Goal: Task Accomplishment & Management: Manage account settings

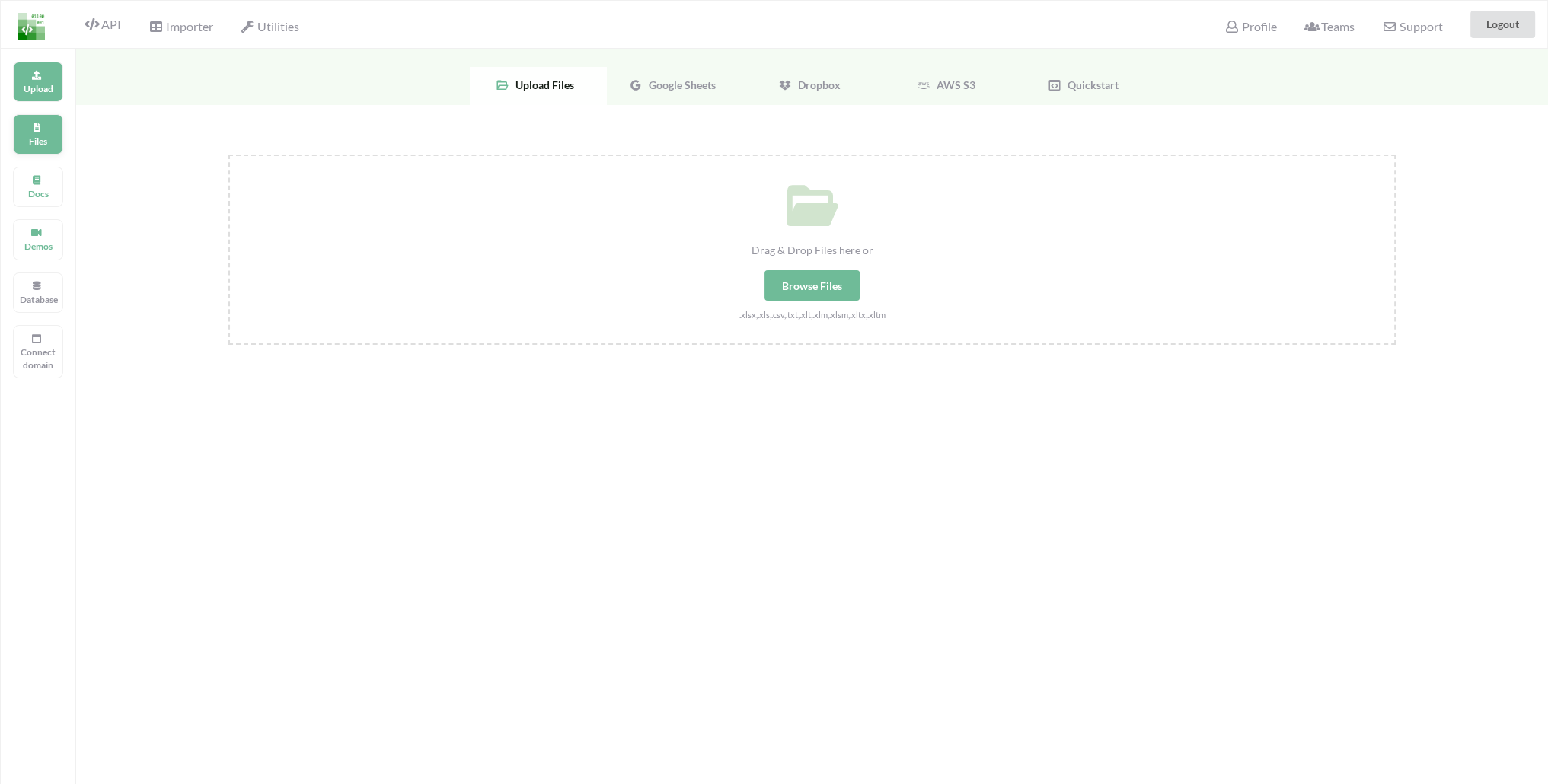
click at [31, 132] on div "Files" at bounding box center [38, 134] width 50 height 41
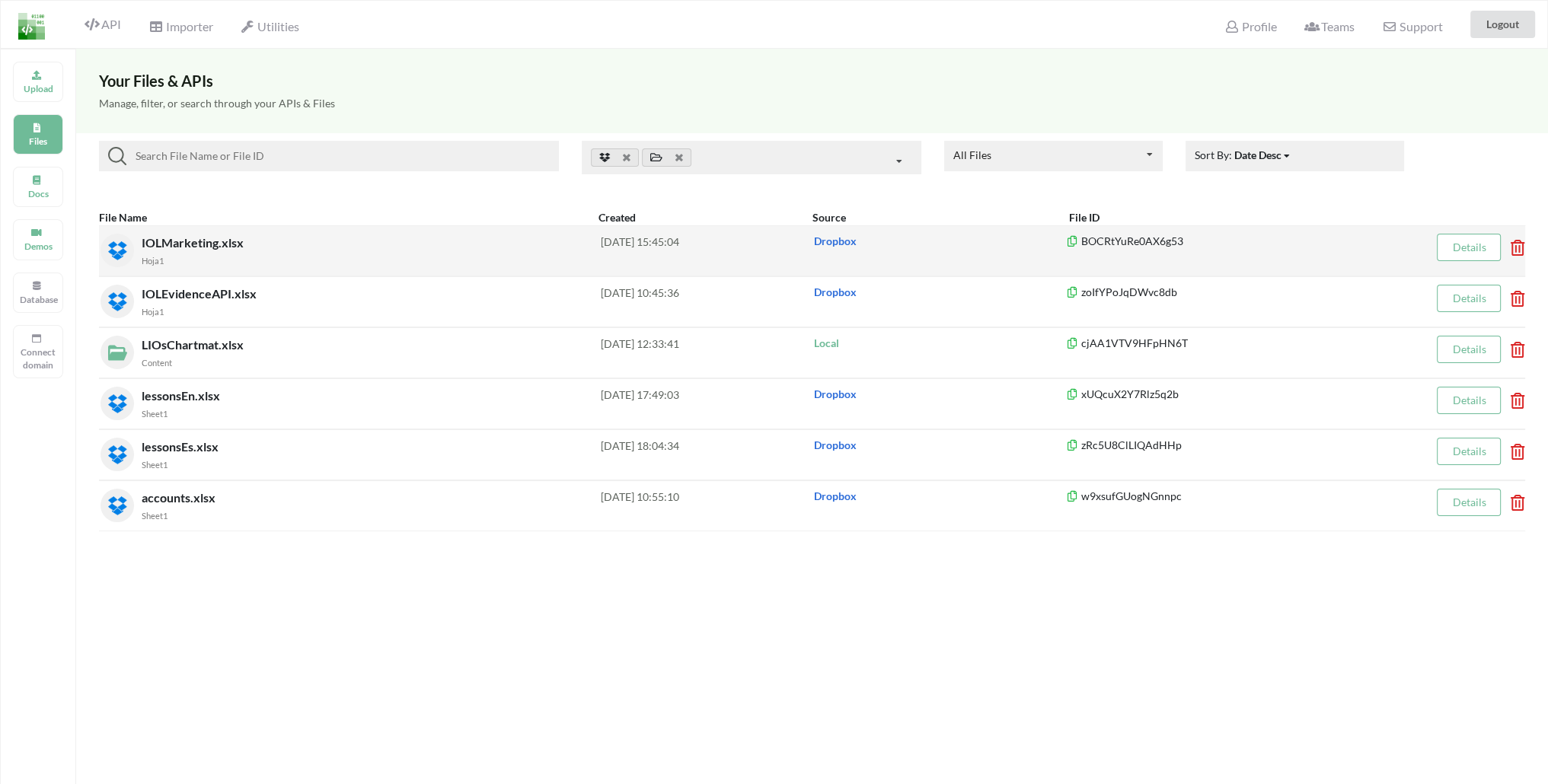
click at [1452, 251] on link "Details" at bounding box center [1469, 247] width 33 height 13
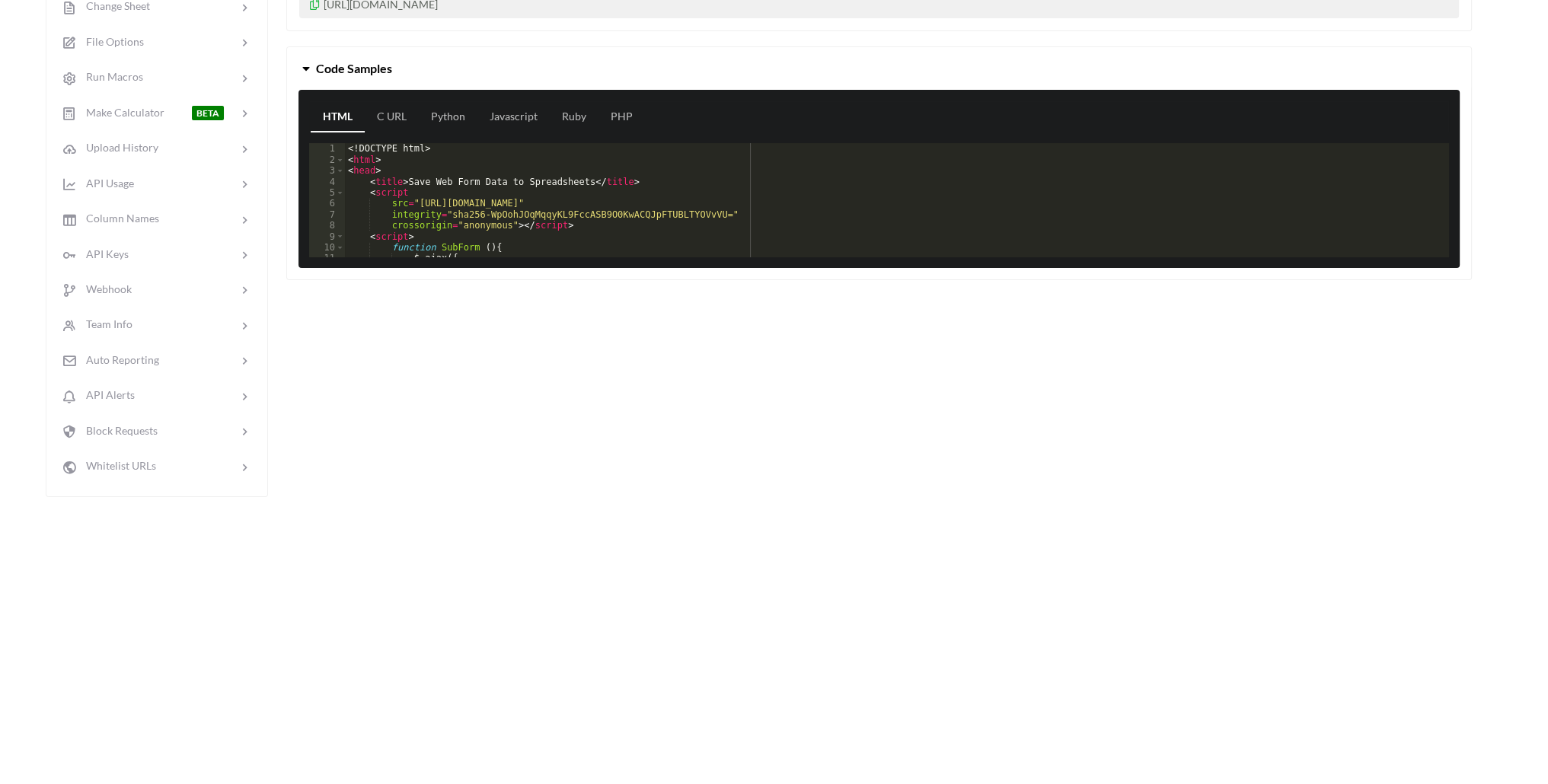
scroll to position [45, 0]
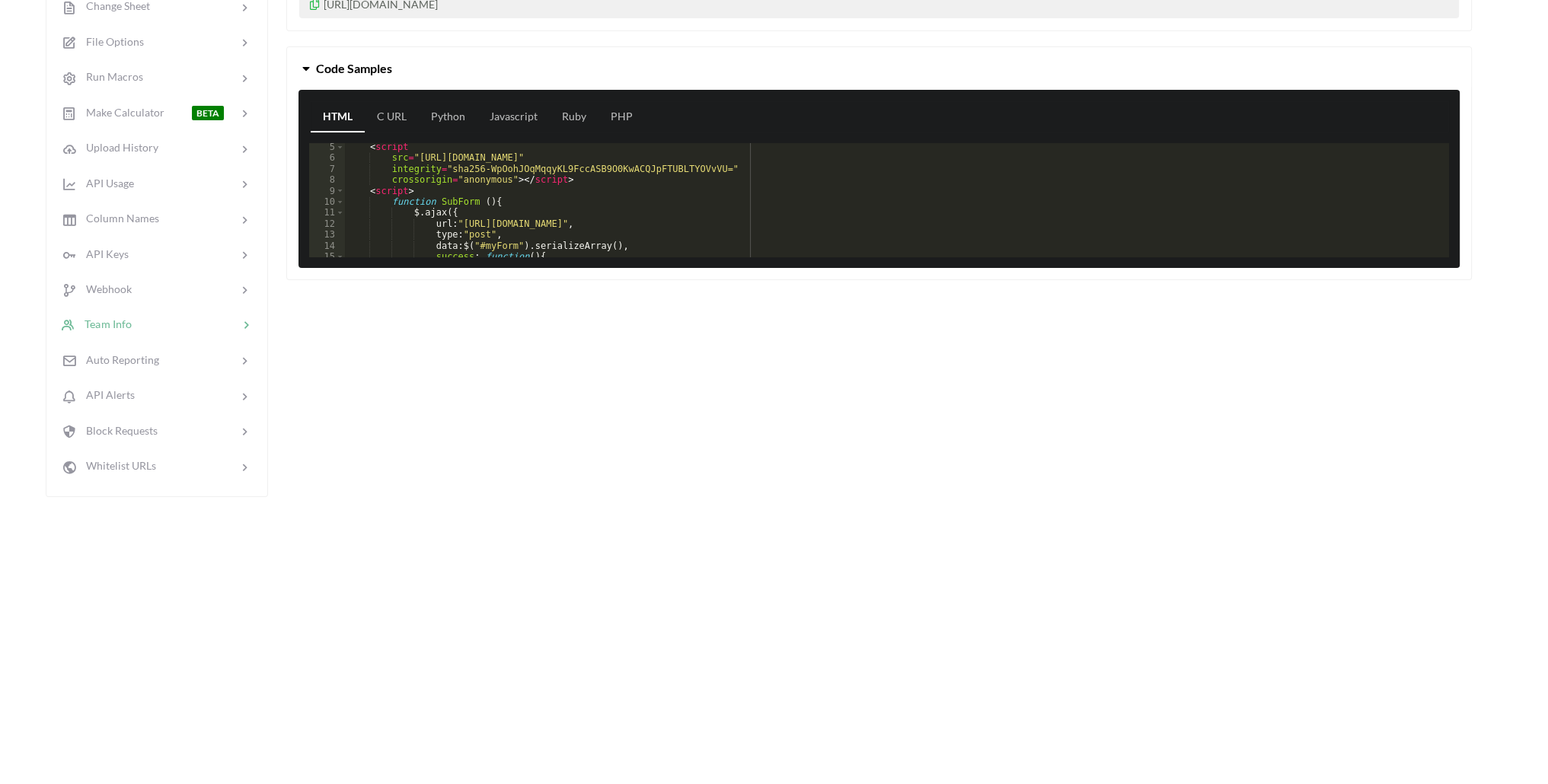
click at [108, 318] on span "Team Info" at bounding box center [103, 324] width 56 height 13
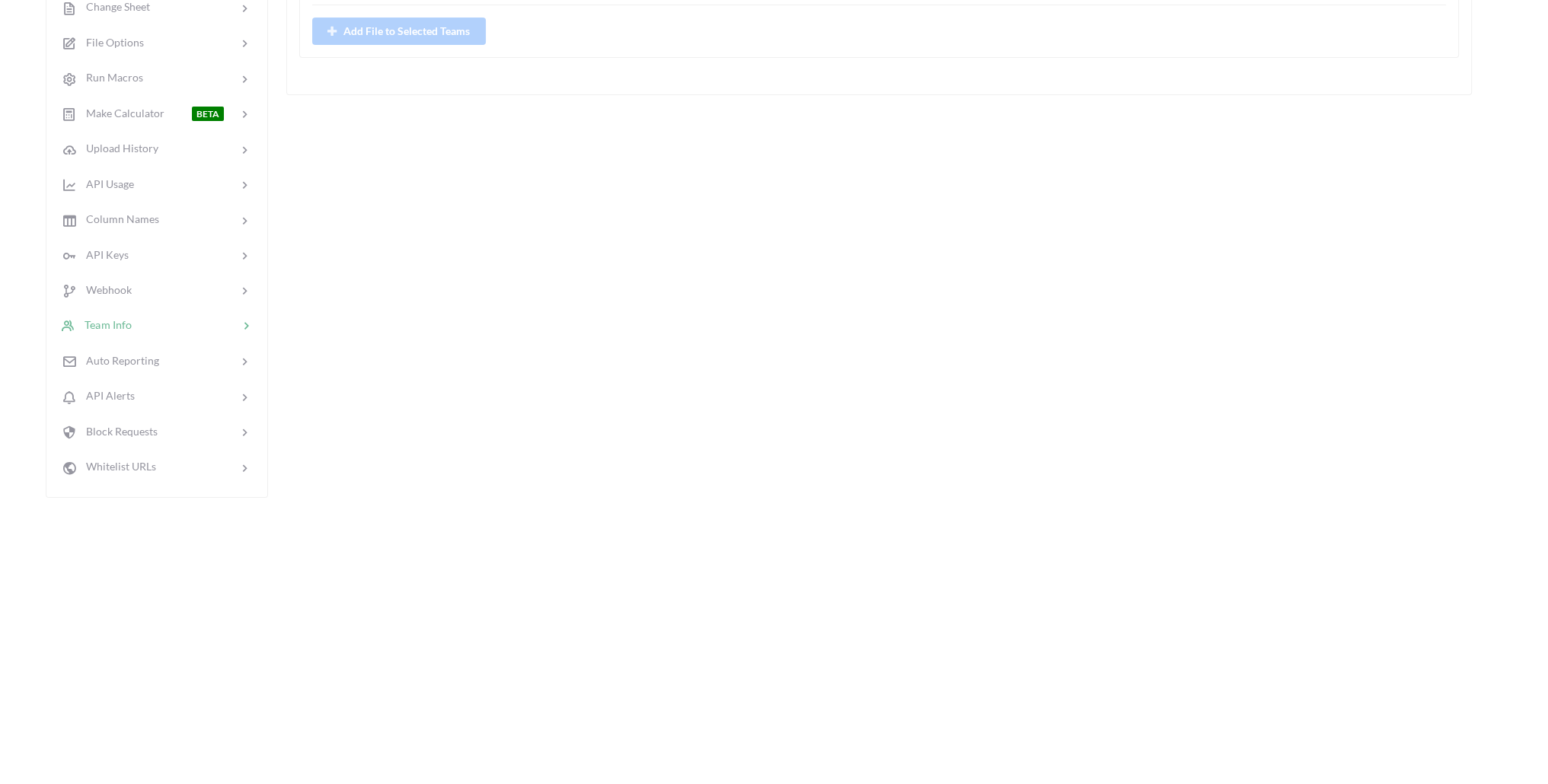
scroll to position [1, 0]
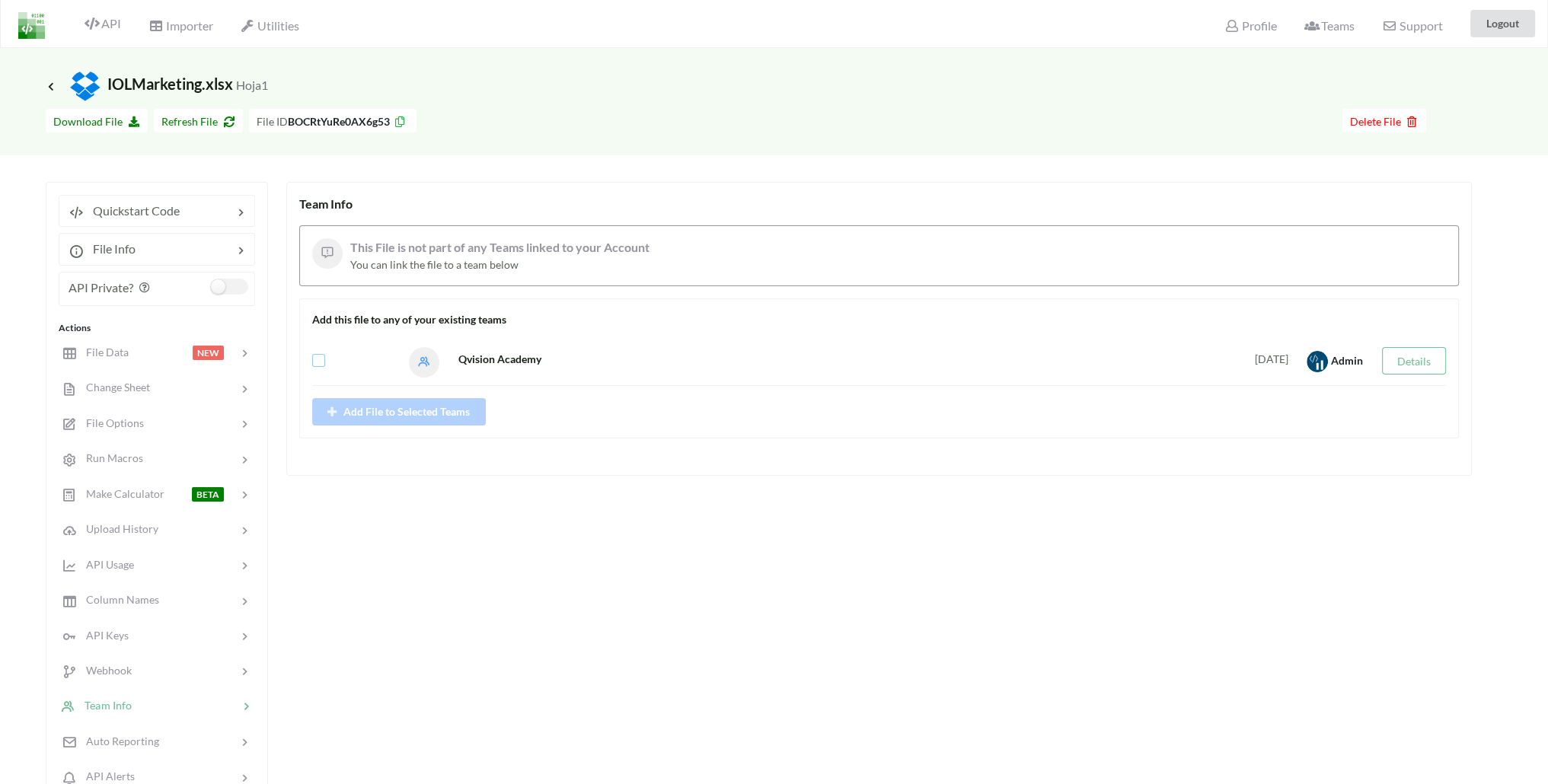
click at [322, 354] on label at bounding box center [319, 354] width 13 height 0
checkbox input "true"
click at [409, 414] on button "Add File to Selected Teams" at bounding box center [399, 411] width 174 height 27
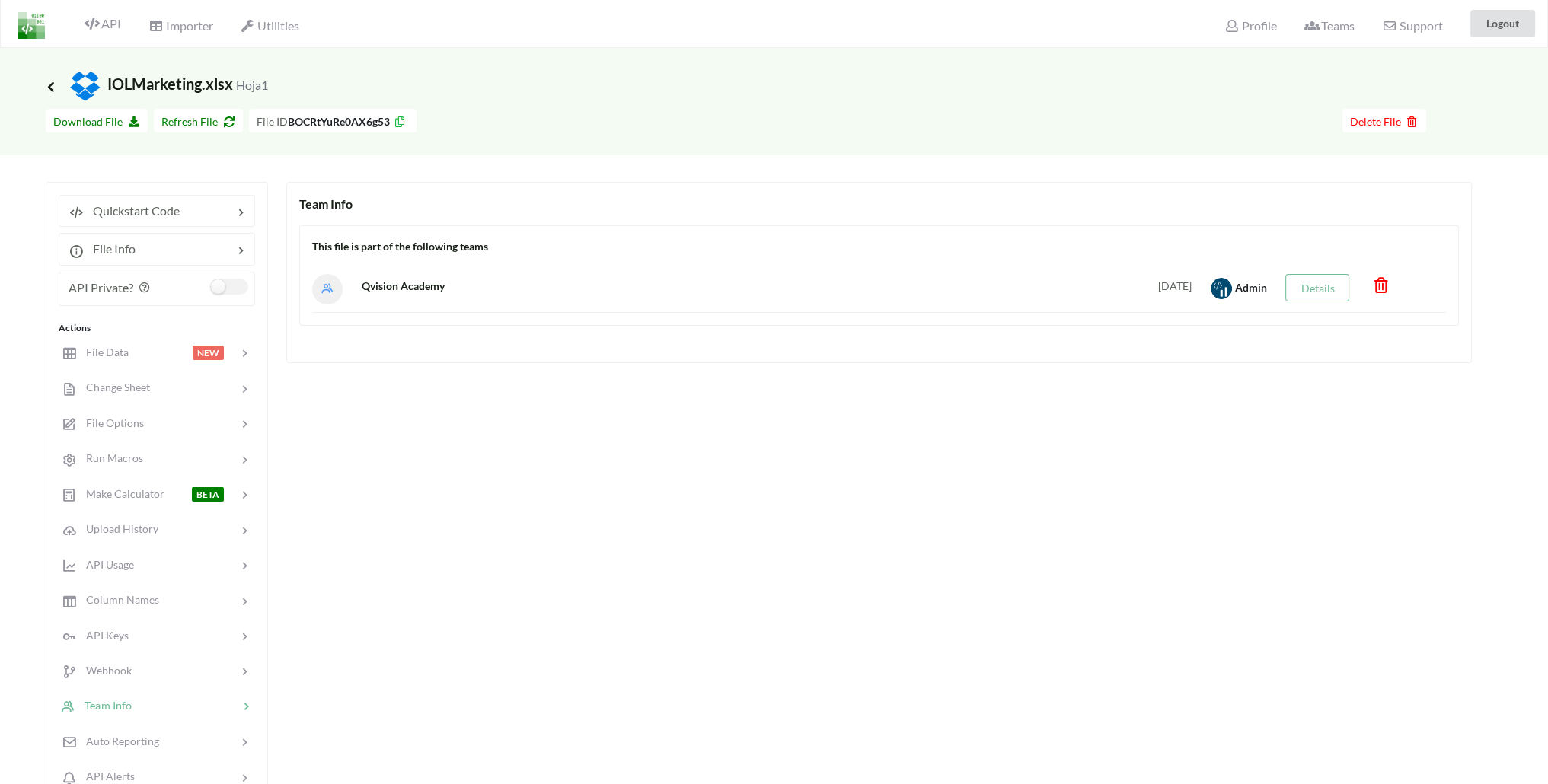
click at [53, 83] on icon at bounding box center [50, 86] width 14 height 12
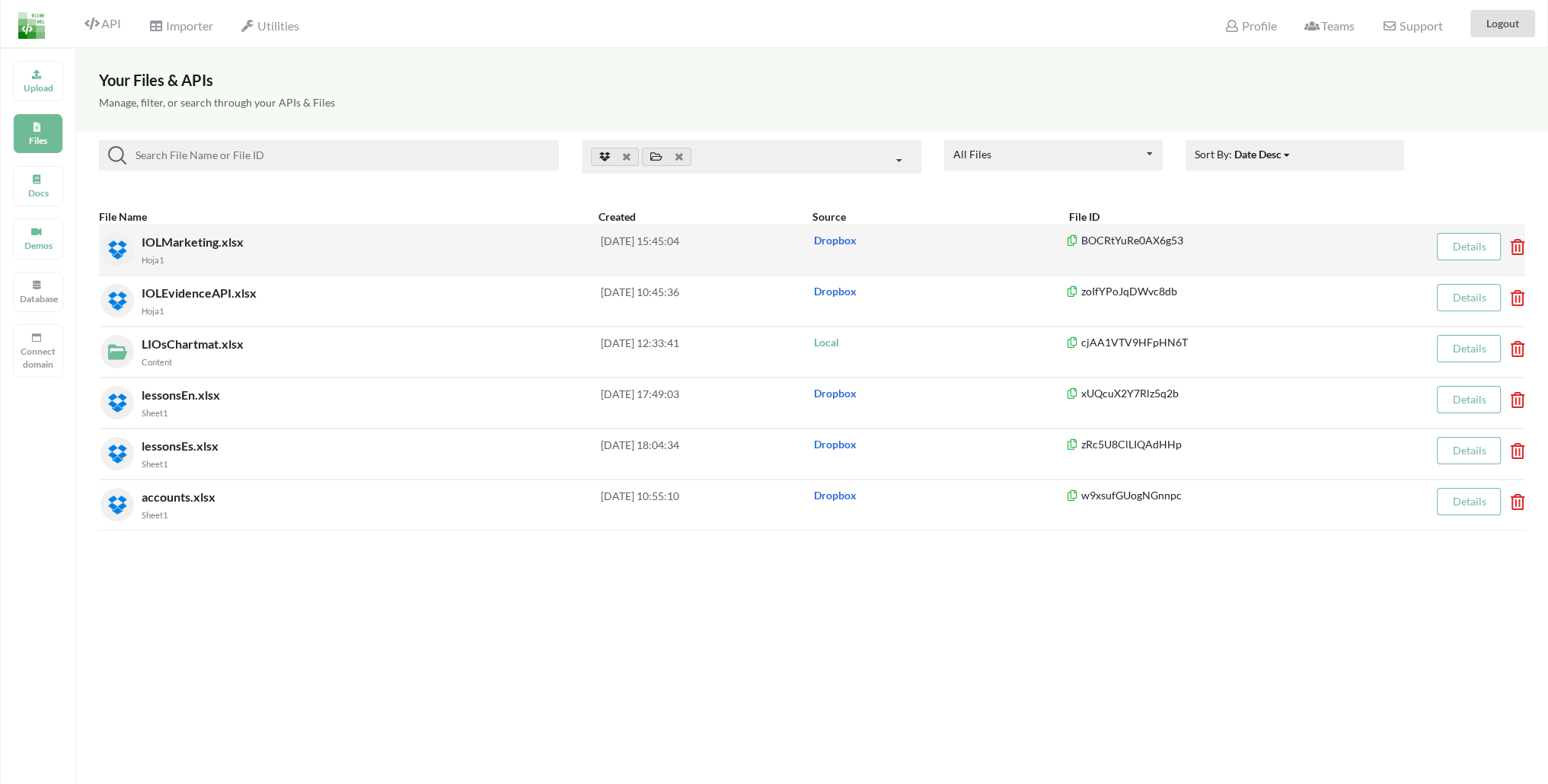
click at [189, 247] on span "IOLMarketing.xlsx" at bounding box center [194, 241] width 105 height 14
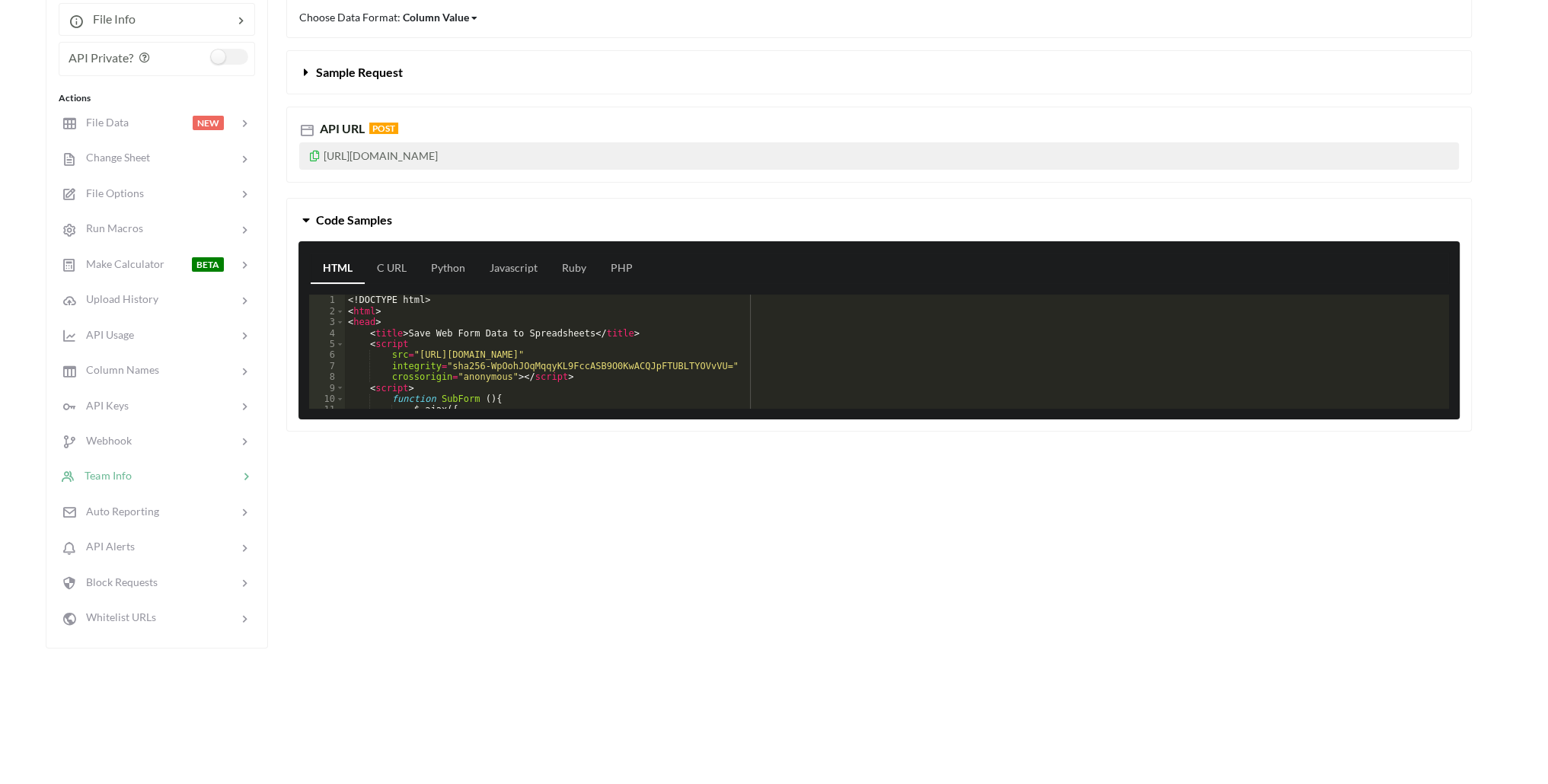
click at [127, 469] on span "Team Info" at bounding box center [103, 476] width 56 height 13
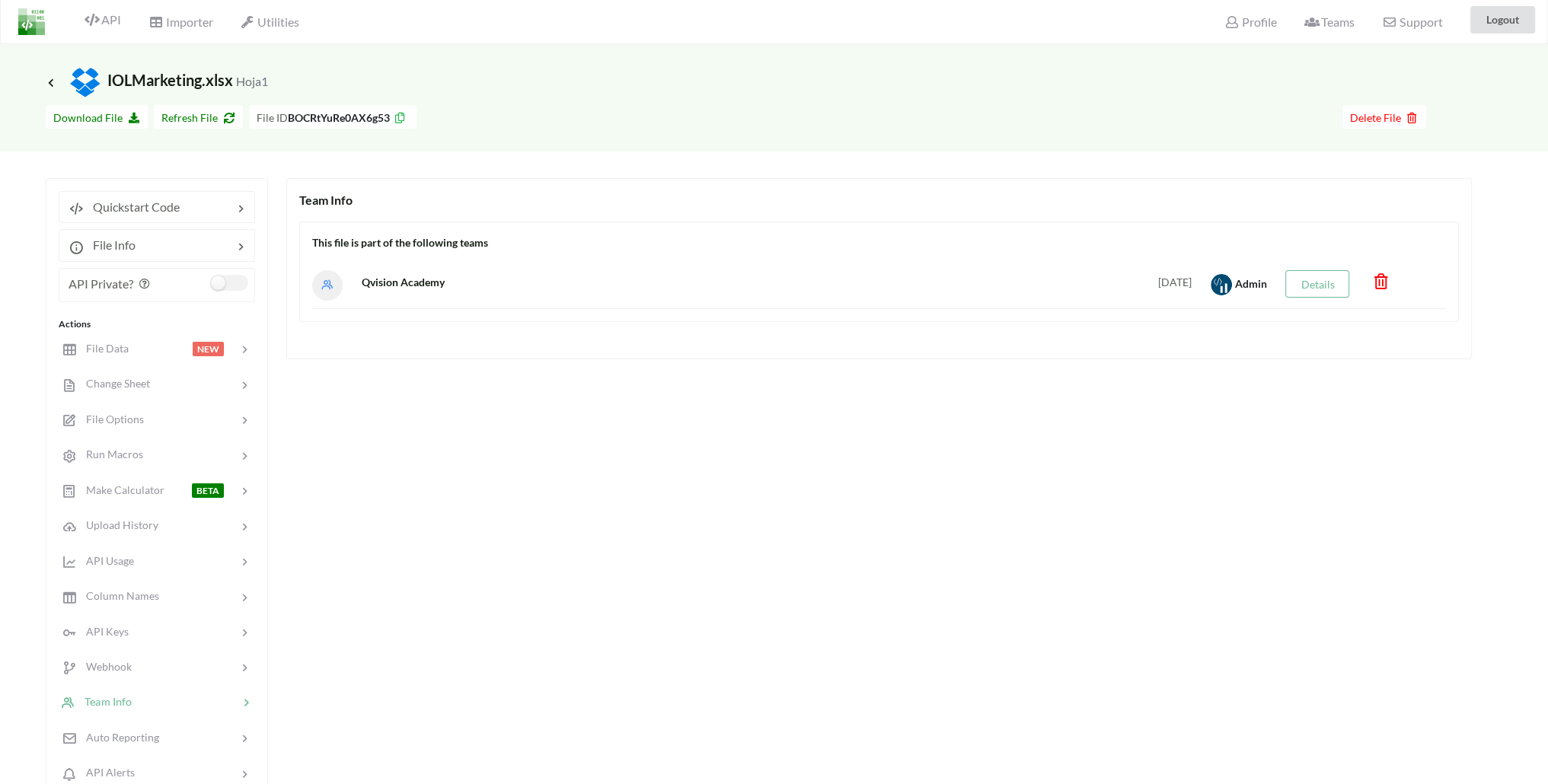
scroll to position [2, 0]
click at [52, 88] on icon at bounding box center [50, 84] width 14 height 12
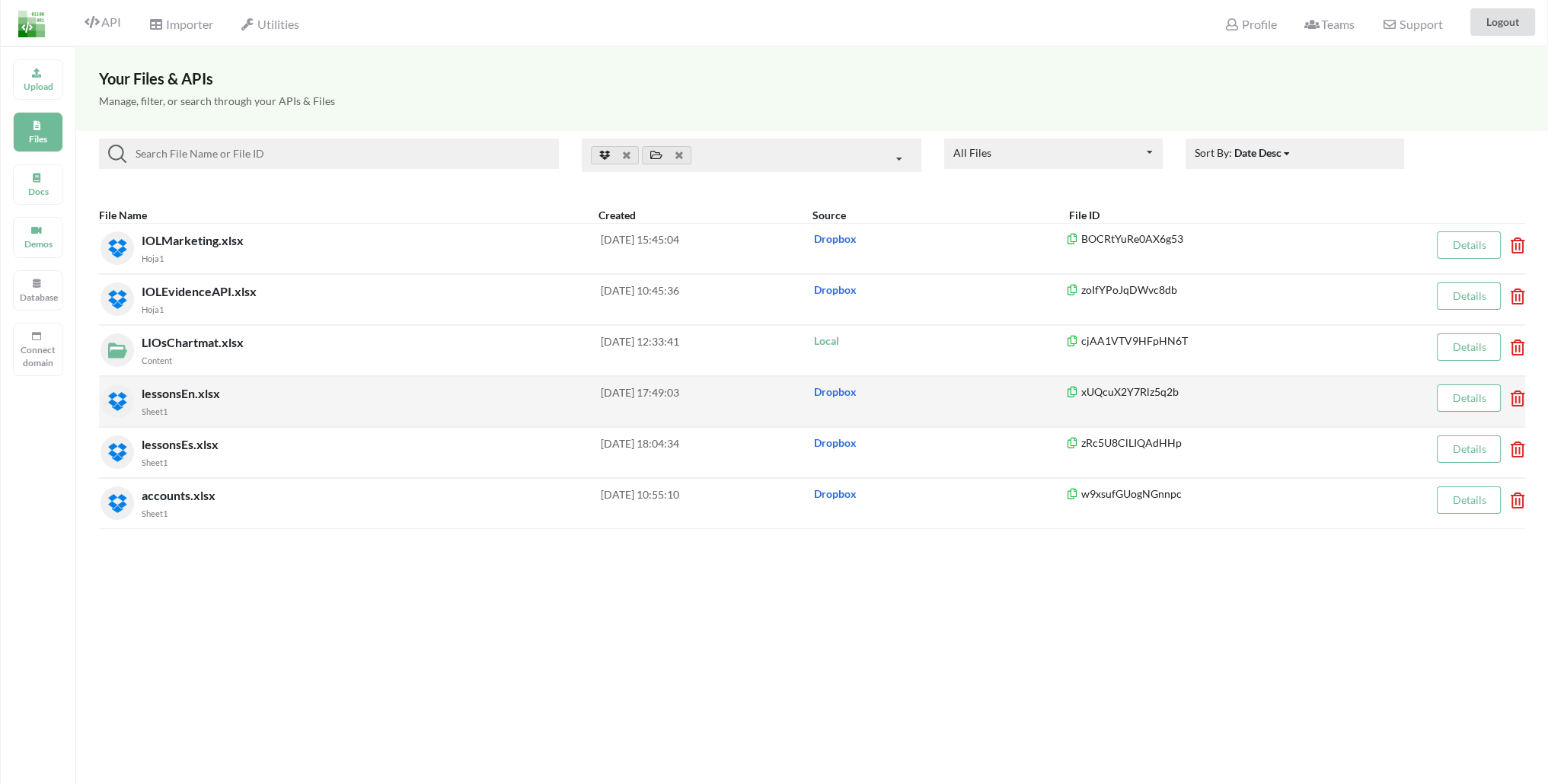
click at [207, 390] on span "lessonsEn.xlsx" at bounding box center [182, 393] width 81 height 14
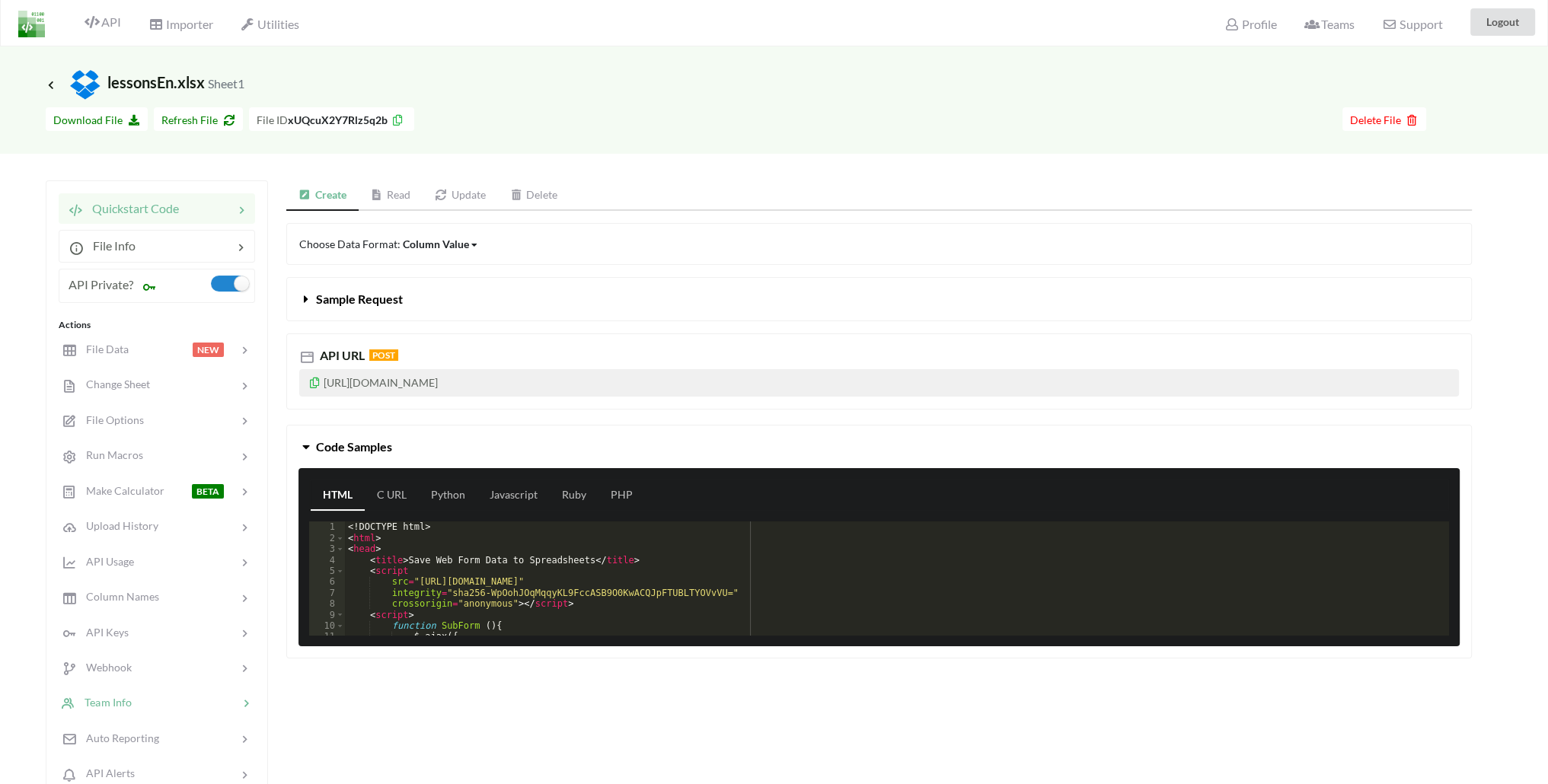
click at [158, 700] on div at bounding box center [185, 702] width 107 height 17
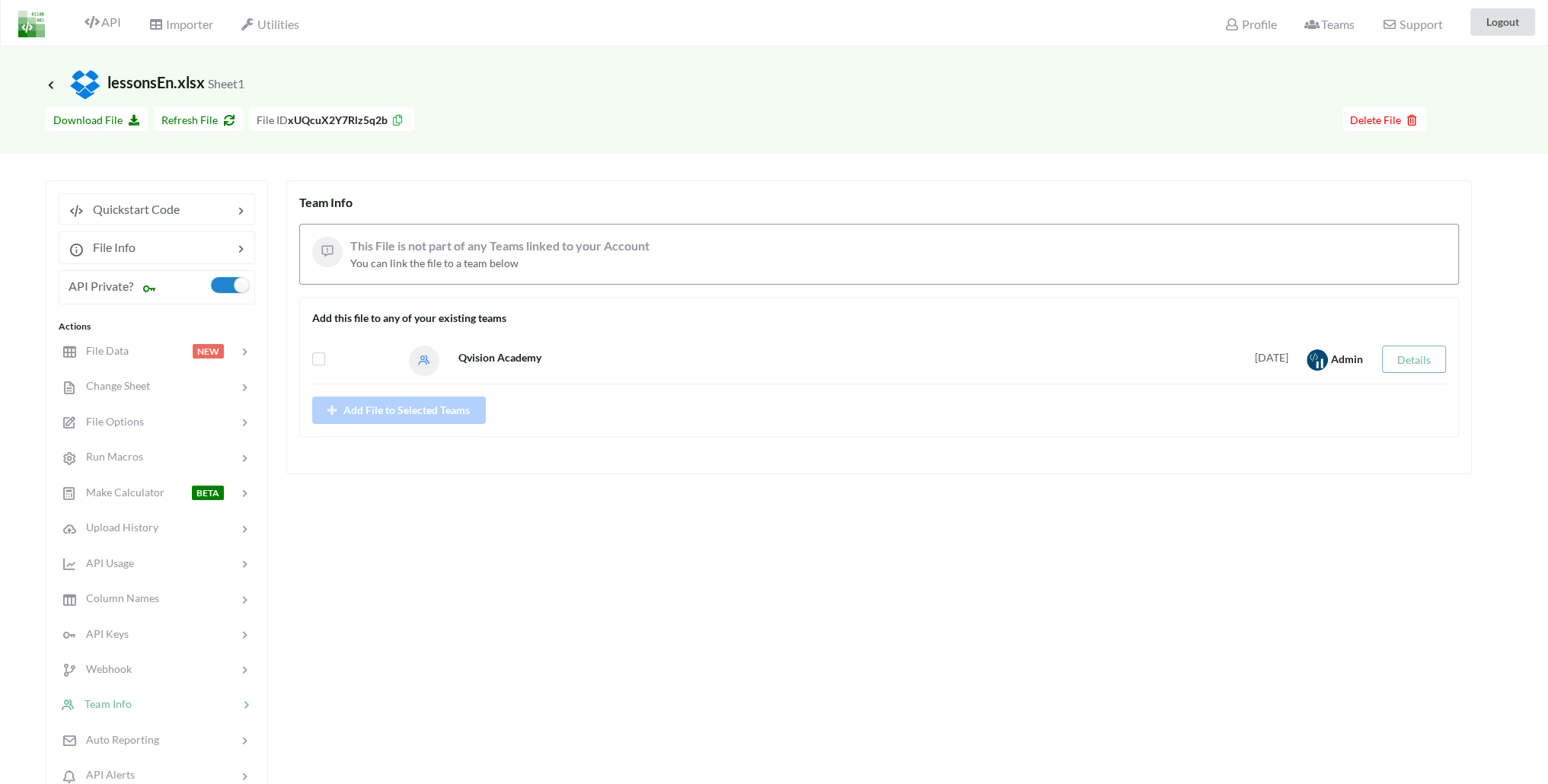
click at [320, 348] on div at bounding box center [348, 356] width 74 height 20
click at [316, 365] on div at bounding box center [349, 361] width 97 height 31
click at [319, 349] on div at bounding box center [348, 356] width 74 height 20
click at [319, 352] on label at bounding box center [319, 352] width 13 height 0
checkbox input "true"
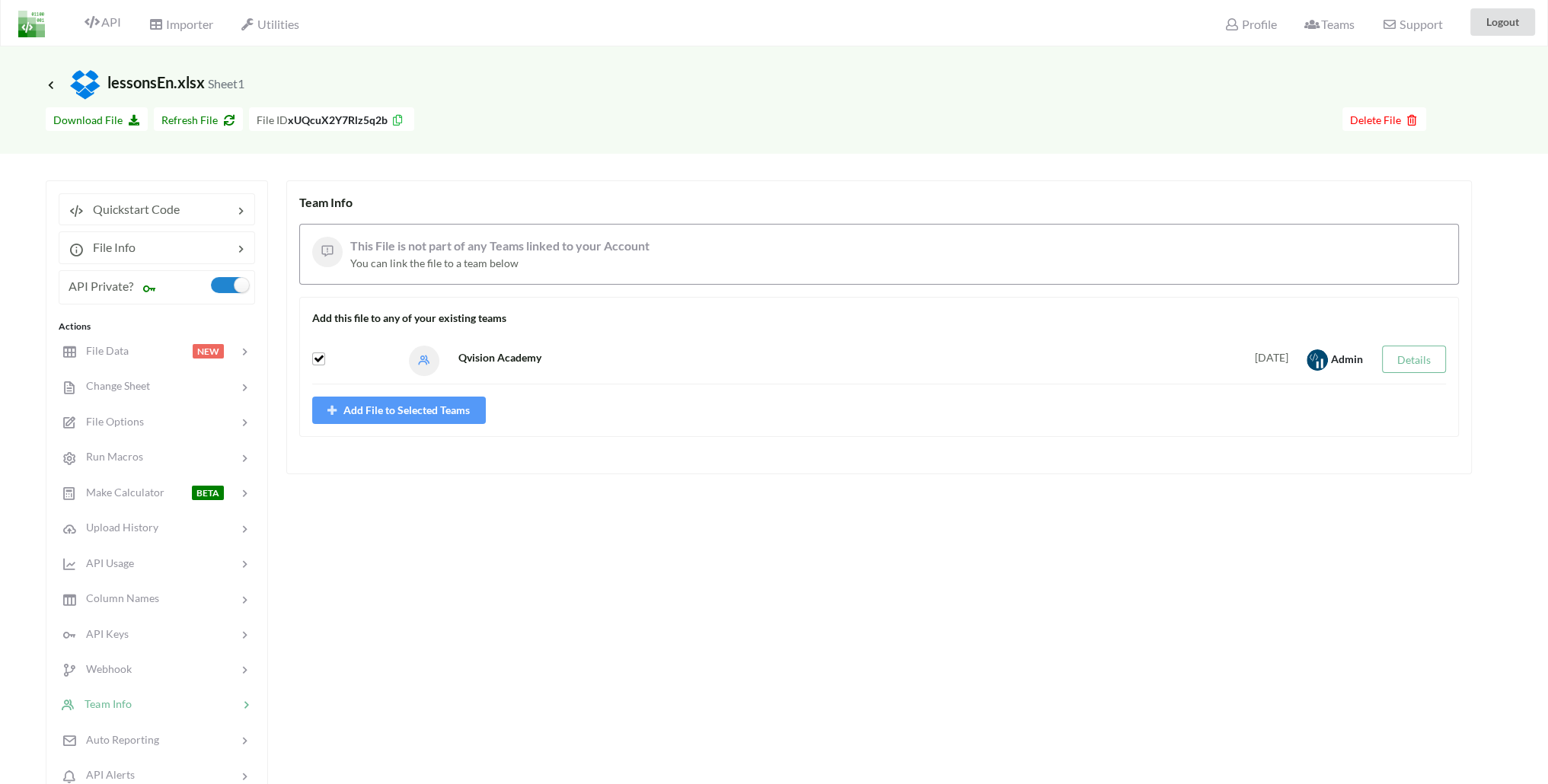
click at [359, 409] on button "Add File to Selected Teams" at bounding box center [399, 410] width 174 height 27
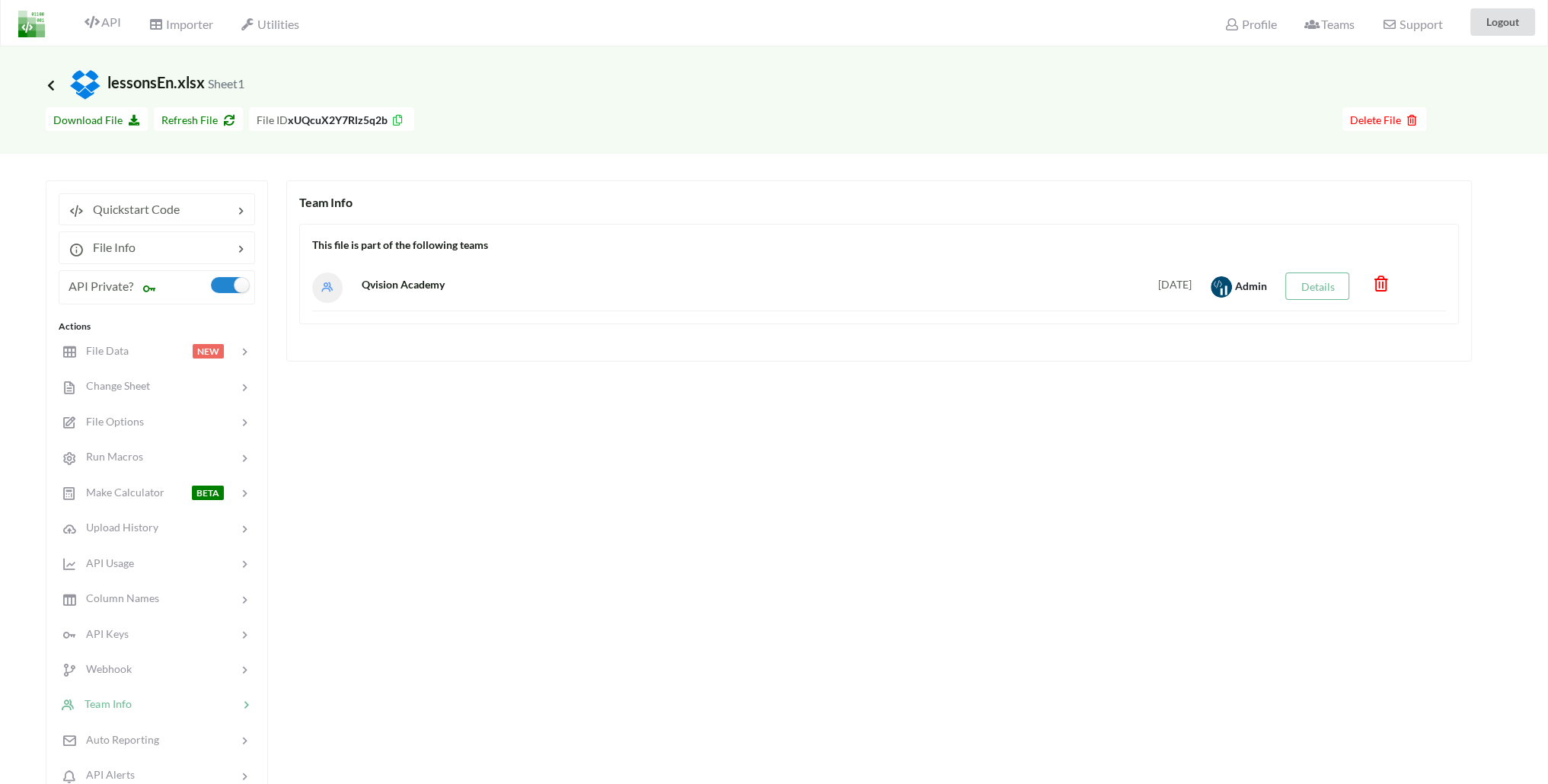
click at [49, 81] on icon at bounding box center [50, 84] width 14 height 12
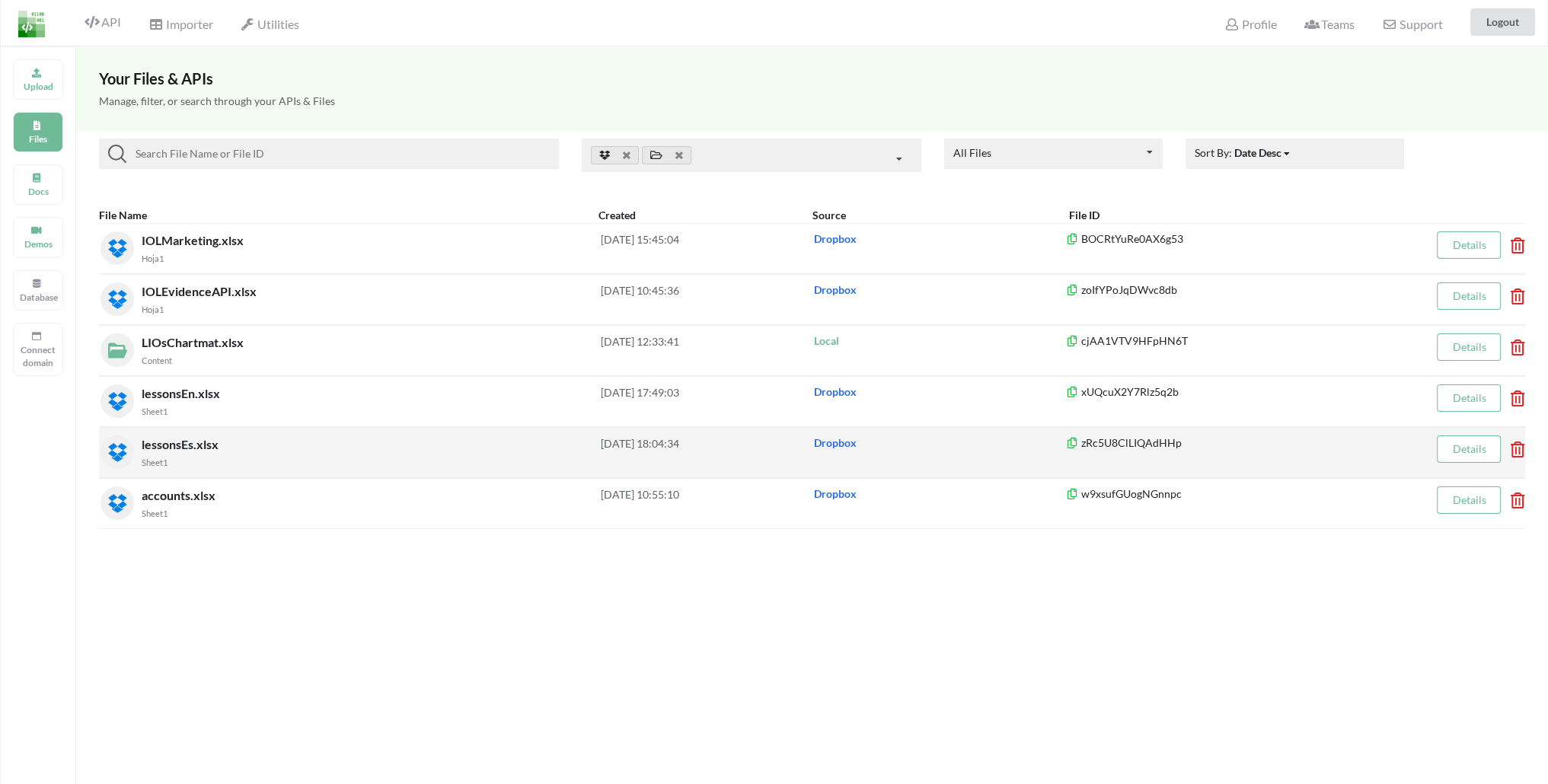
click at [208, 440] on span "lessonsEs.xlsx" at bounding box center [181, 443] width 80 height 14
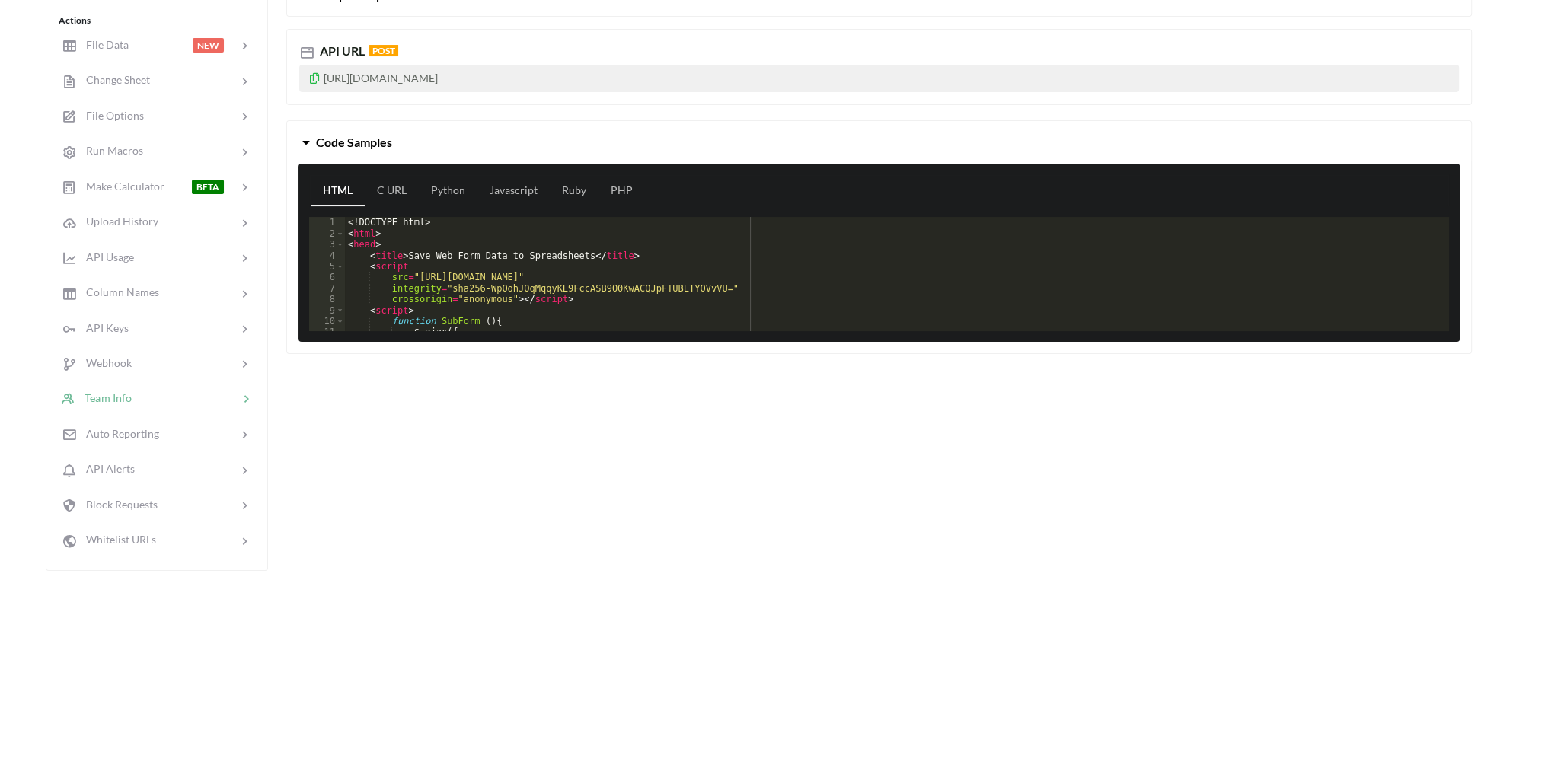
click at [132, 390] on div at bounding box center [185, 398] width 107 height 17
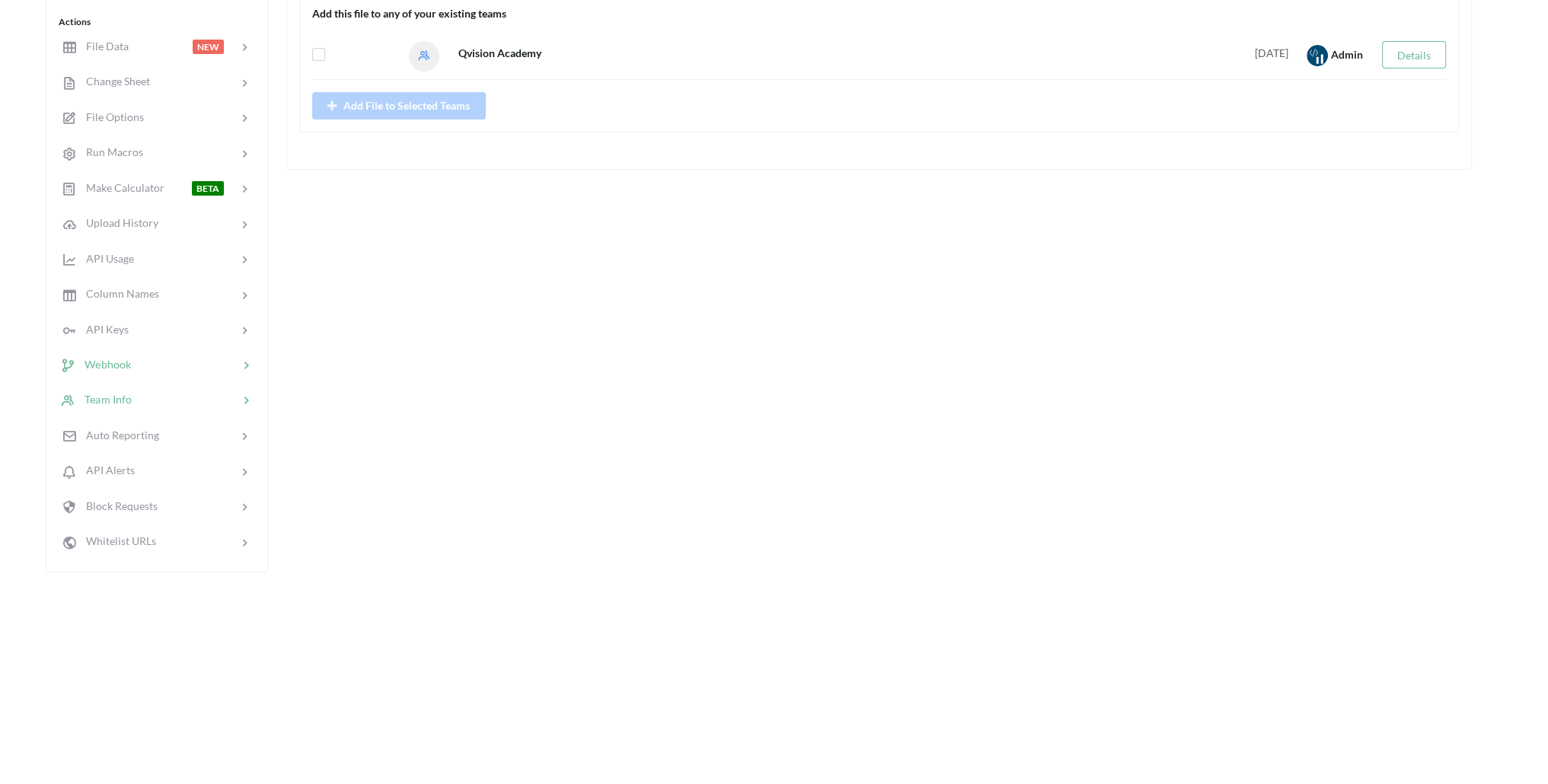
scroll to position [308, 0]
drag, startPoint x: 314, startPoint y: 53, endPoint x: 329, endPoint y: 69, distance: 21.9
click at [317, 47] on label at bounding box center [319, 47] width 13 height 0
checkbox input "true"
click at [428, 103] on button "Add File to Selected Teams" at bounding box center [399, 104] width 174 height 27
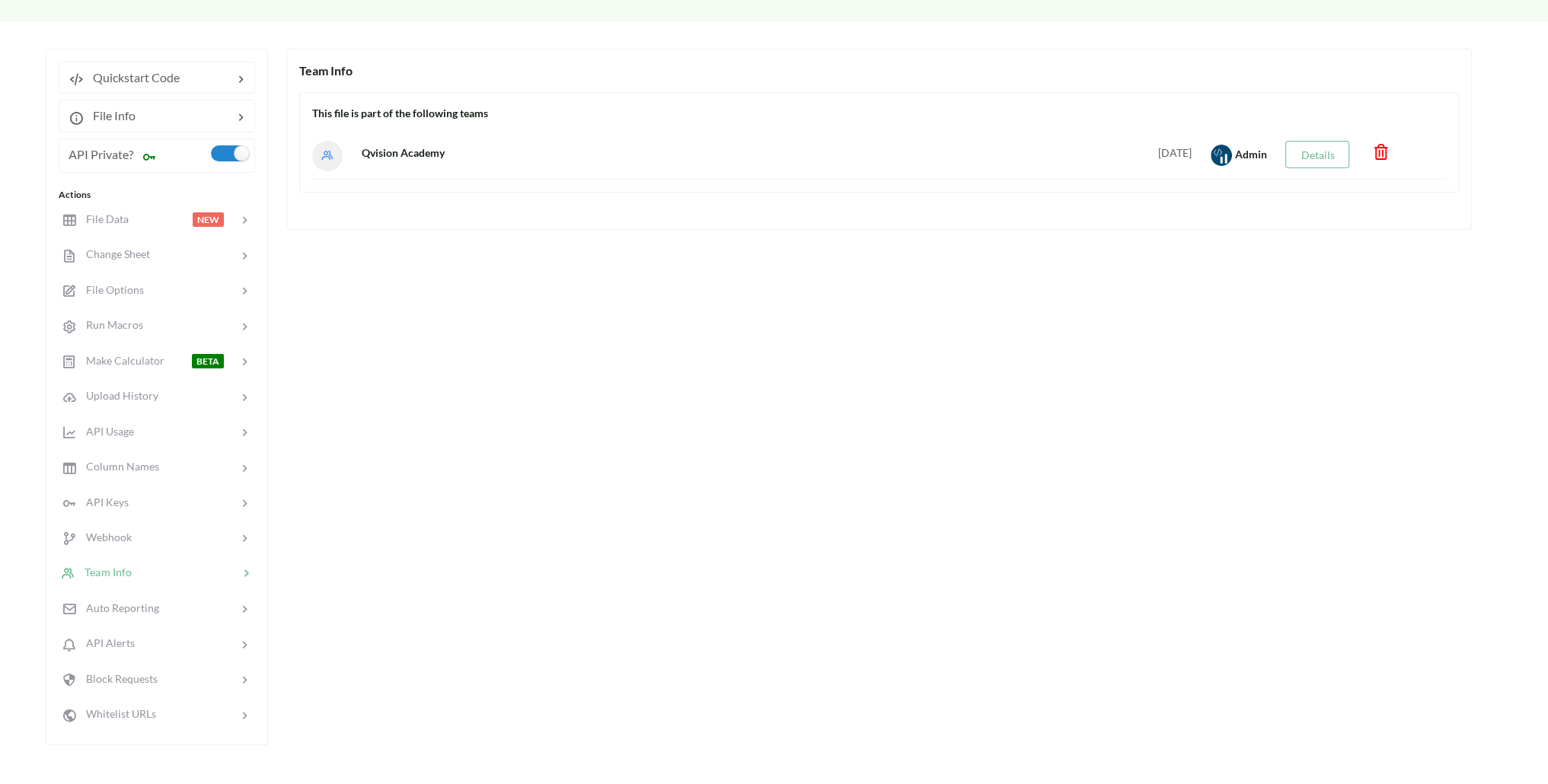
scroll to position [0, 0]
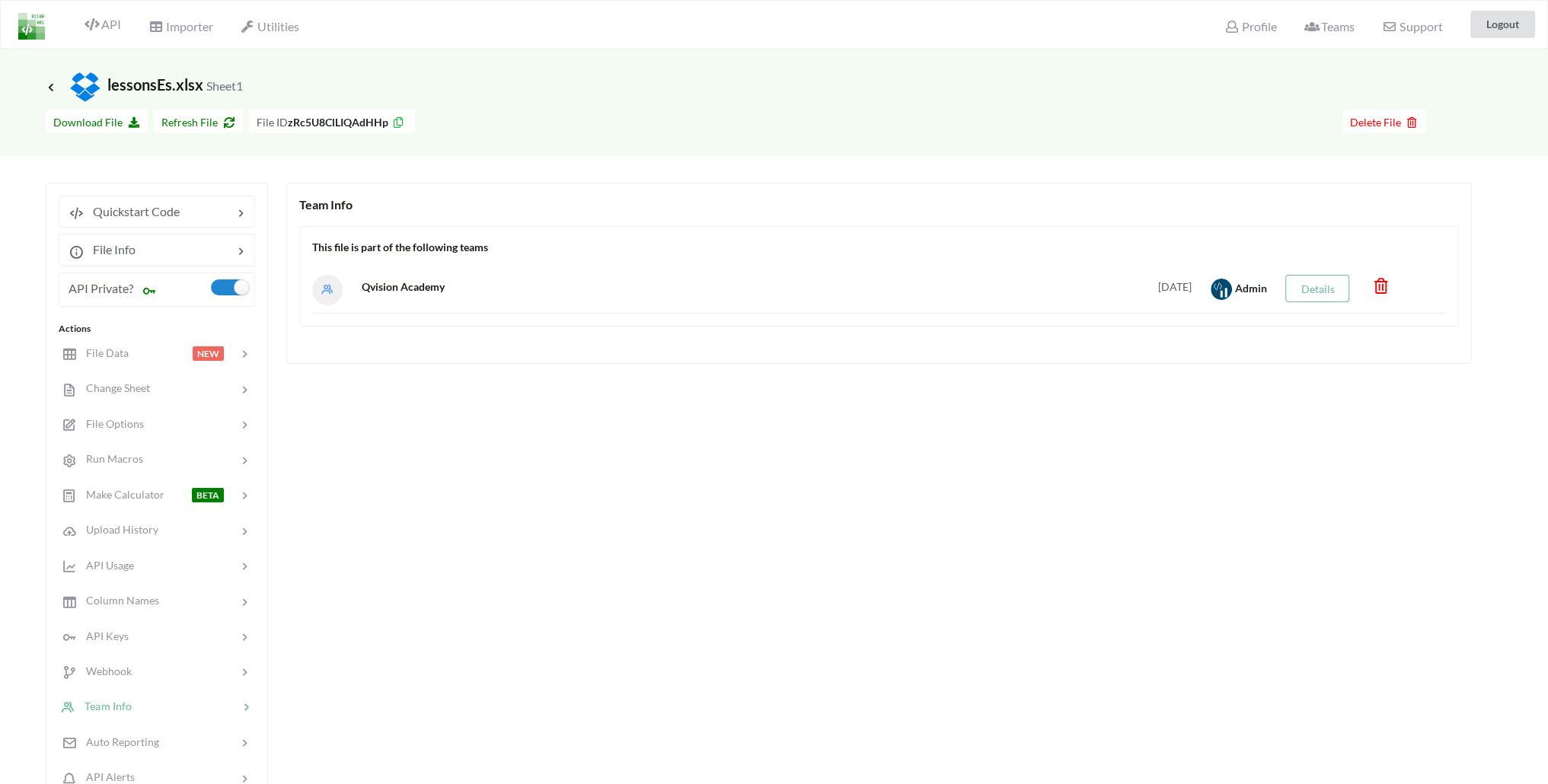
click at [1384, 285] on icon at bounding box center [1382, 282] width 18 height 15
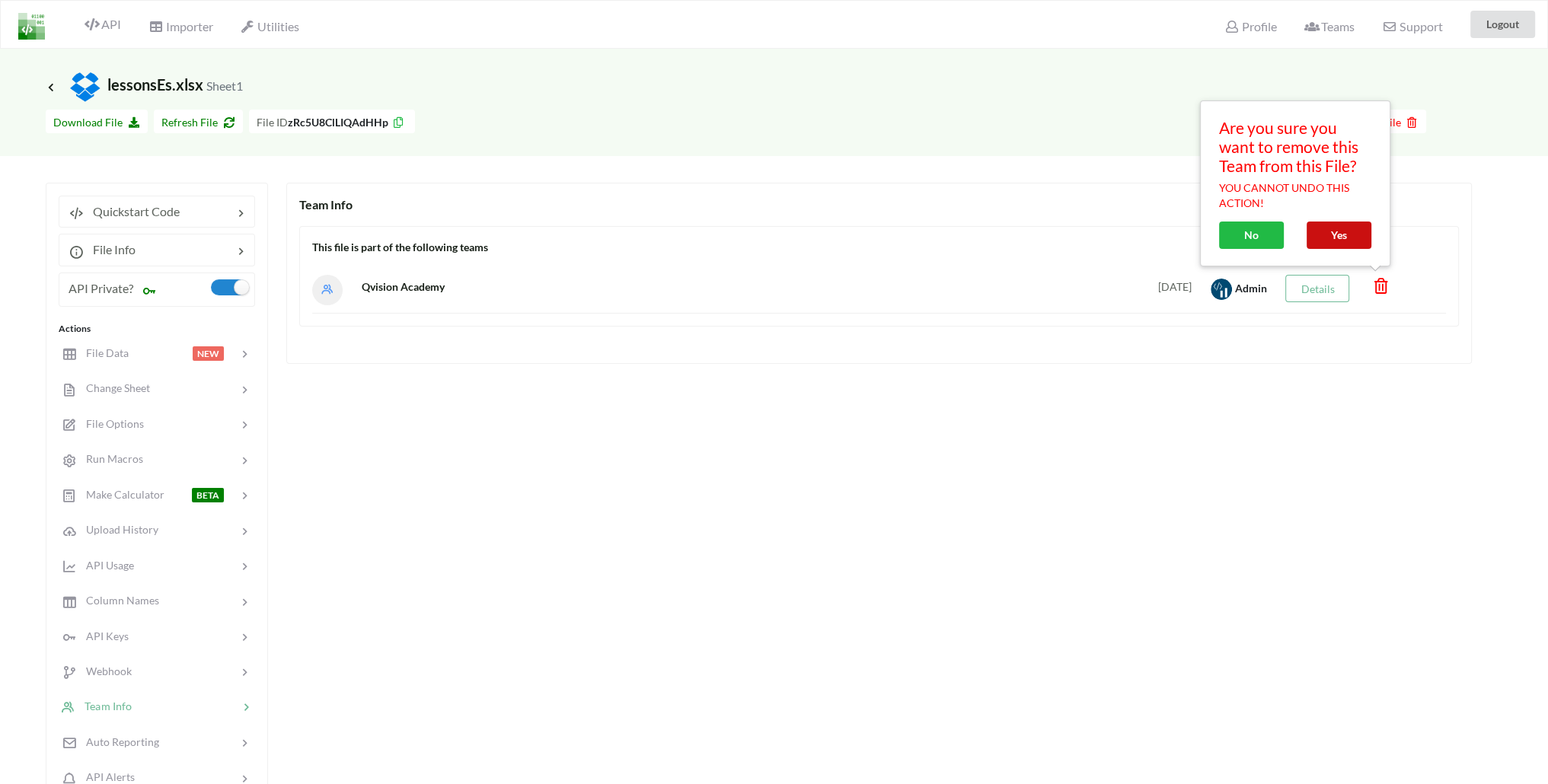
click at [1326, 244] on button "Yes" at bounding box center [1339, 235] width 65 height 27
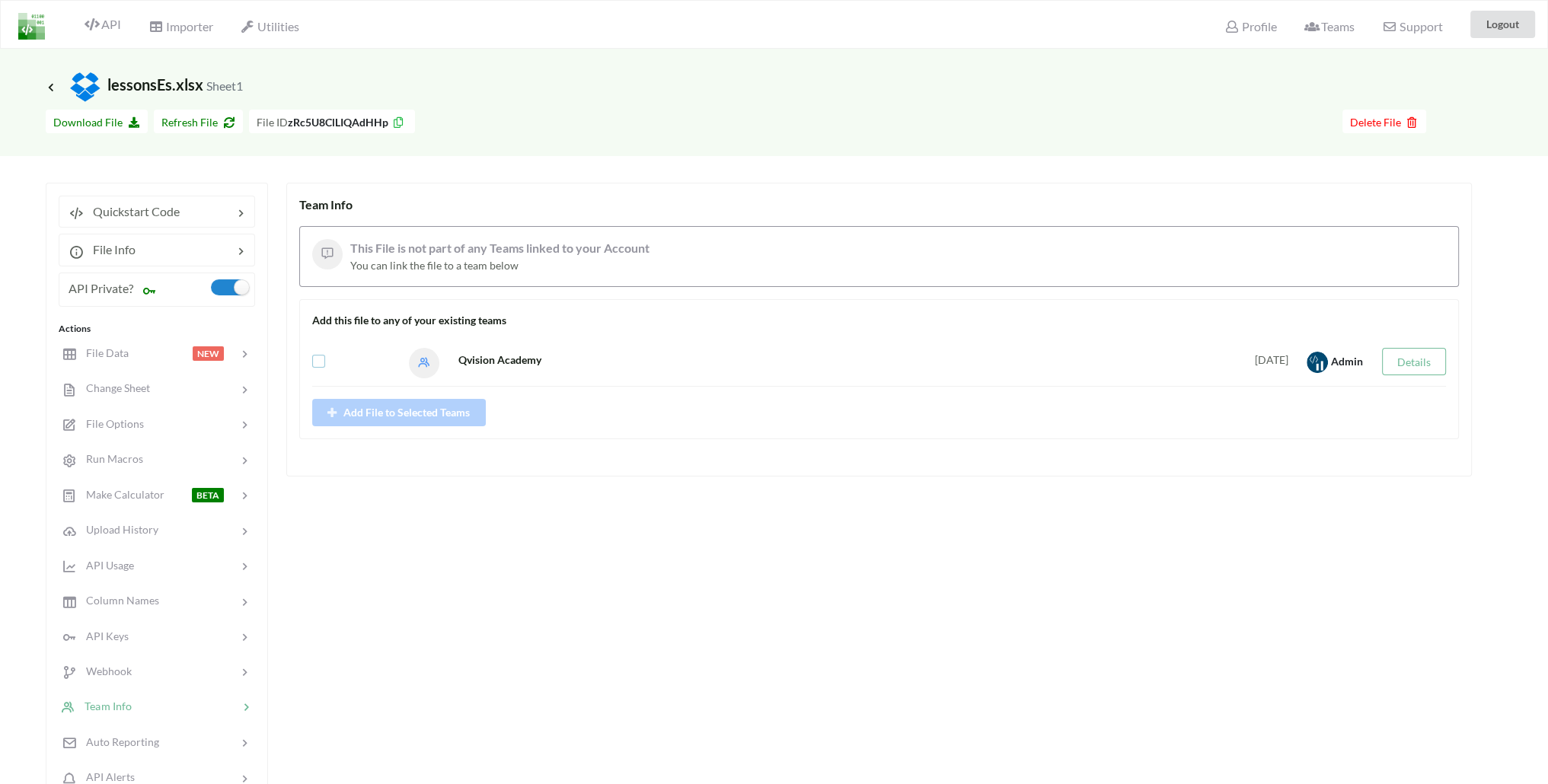
click at [318, 355] on label at bounding box center [319, 355] width 13 height 0
click at [319, 355] on label at bounding box center [319, 355] width 13 height 0
checkbox input "false"
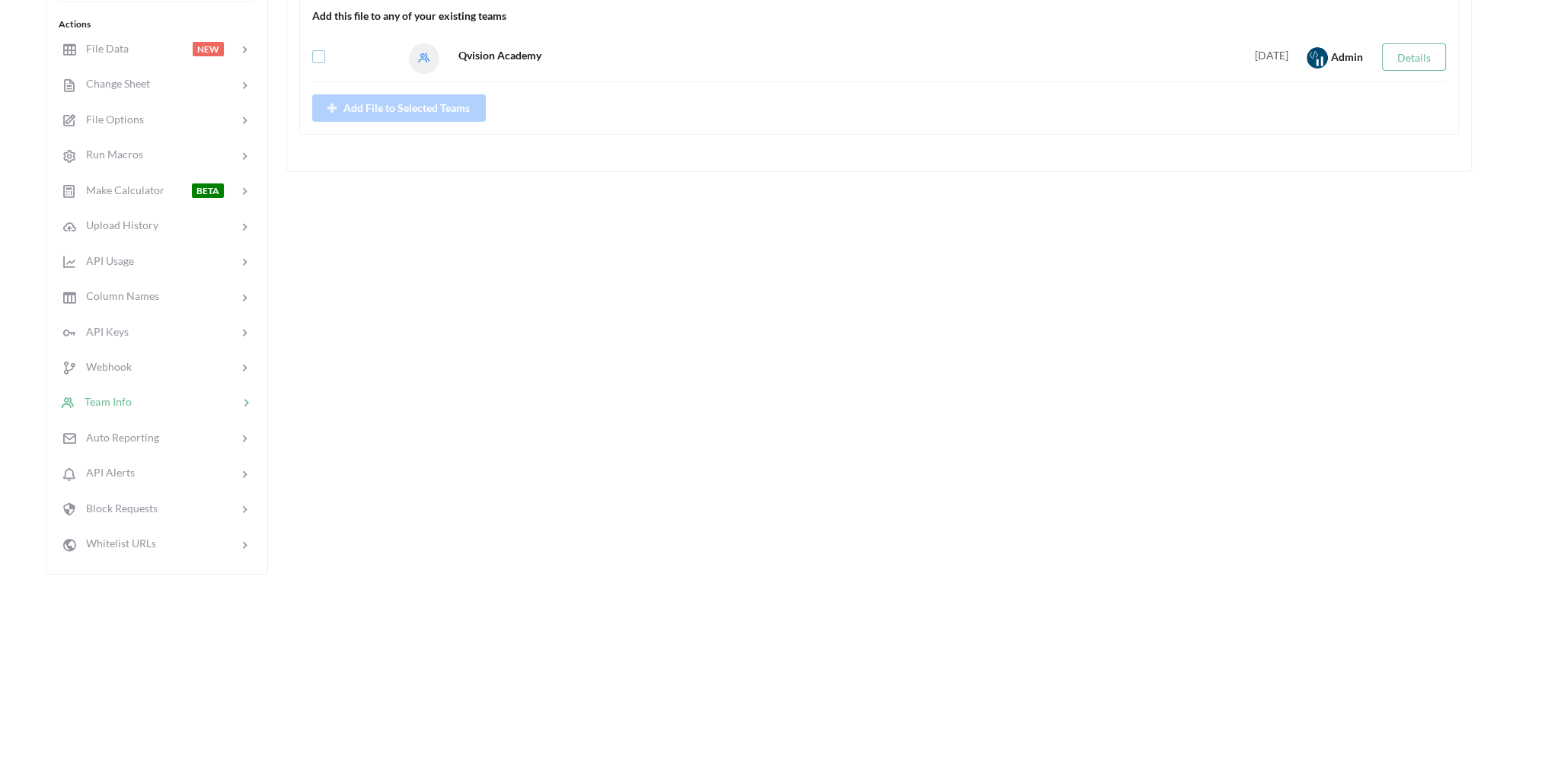
scroll to position [304, 0]
click at [152, 394] on div at bounding box center [185, 402] width 107 height 17
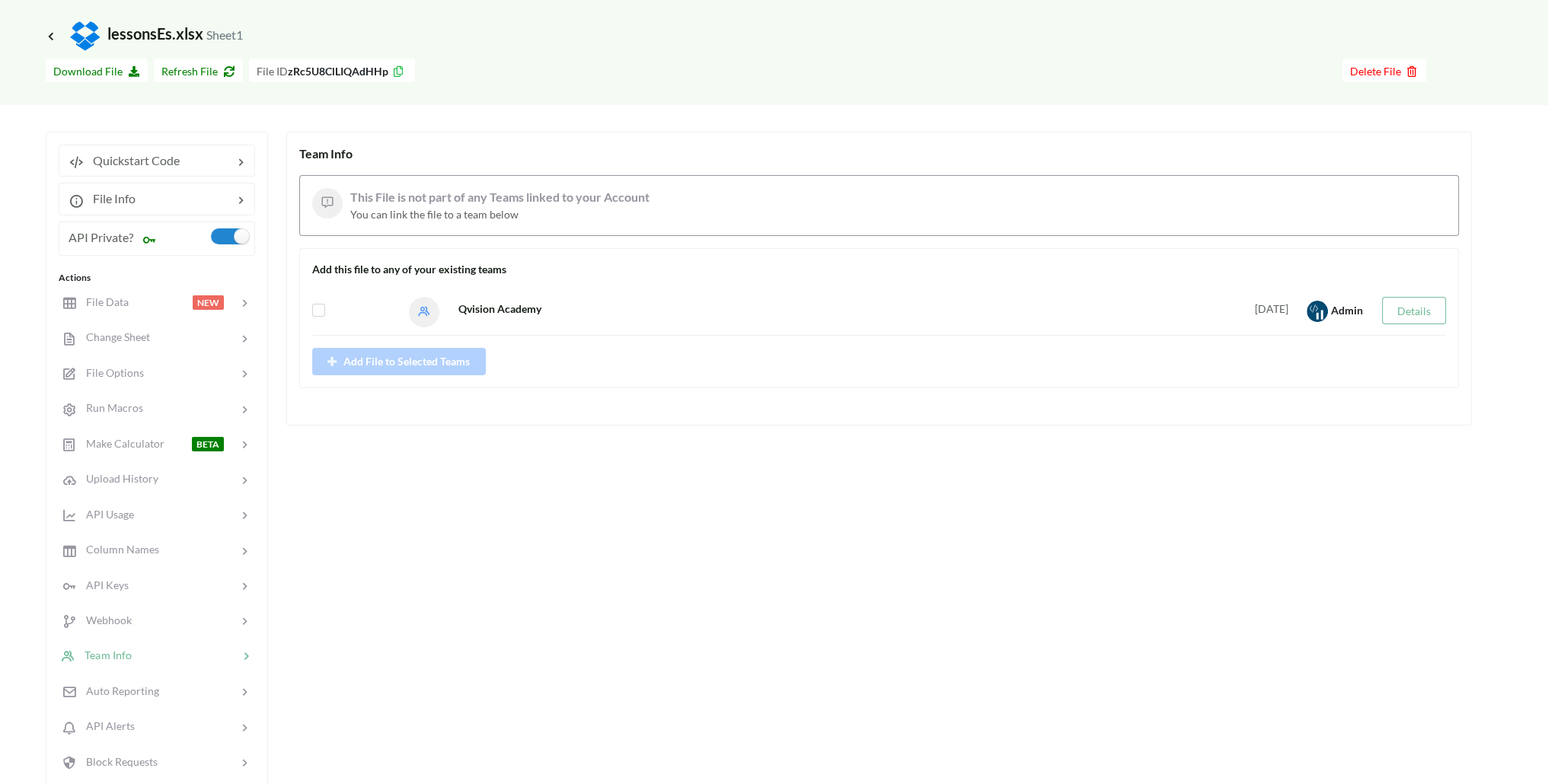
scroll to position [76, 0]
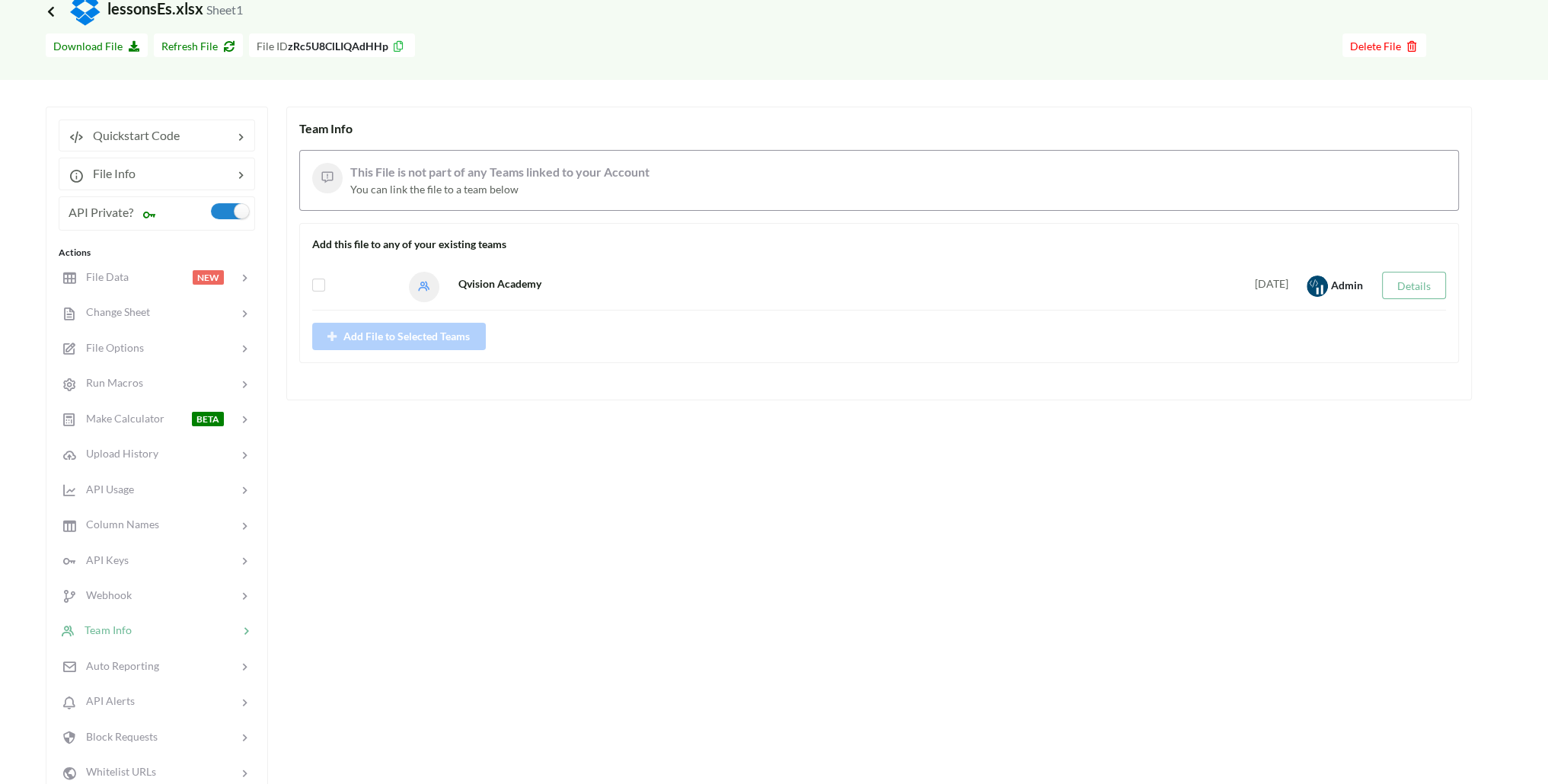
click at [53, 10] on icon at bounding box center [50, 11] width 14 height 12
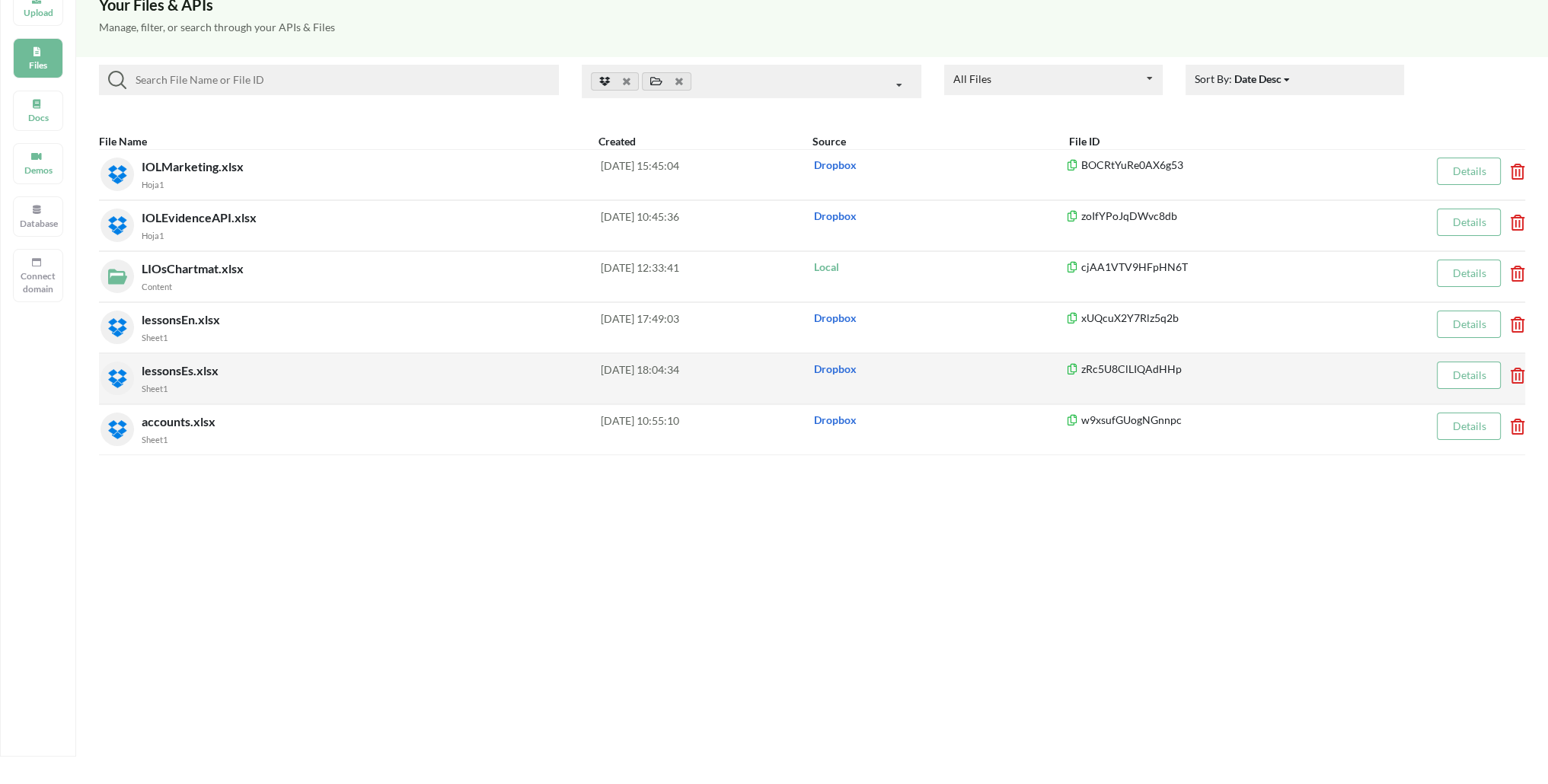
click at [203, 363] on span "lessonsEs.xlsx" at bounding box center [181, 370] width 80 height 14
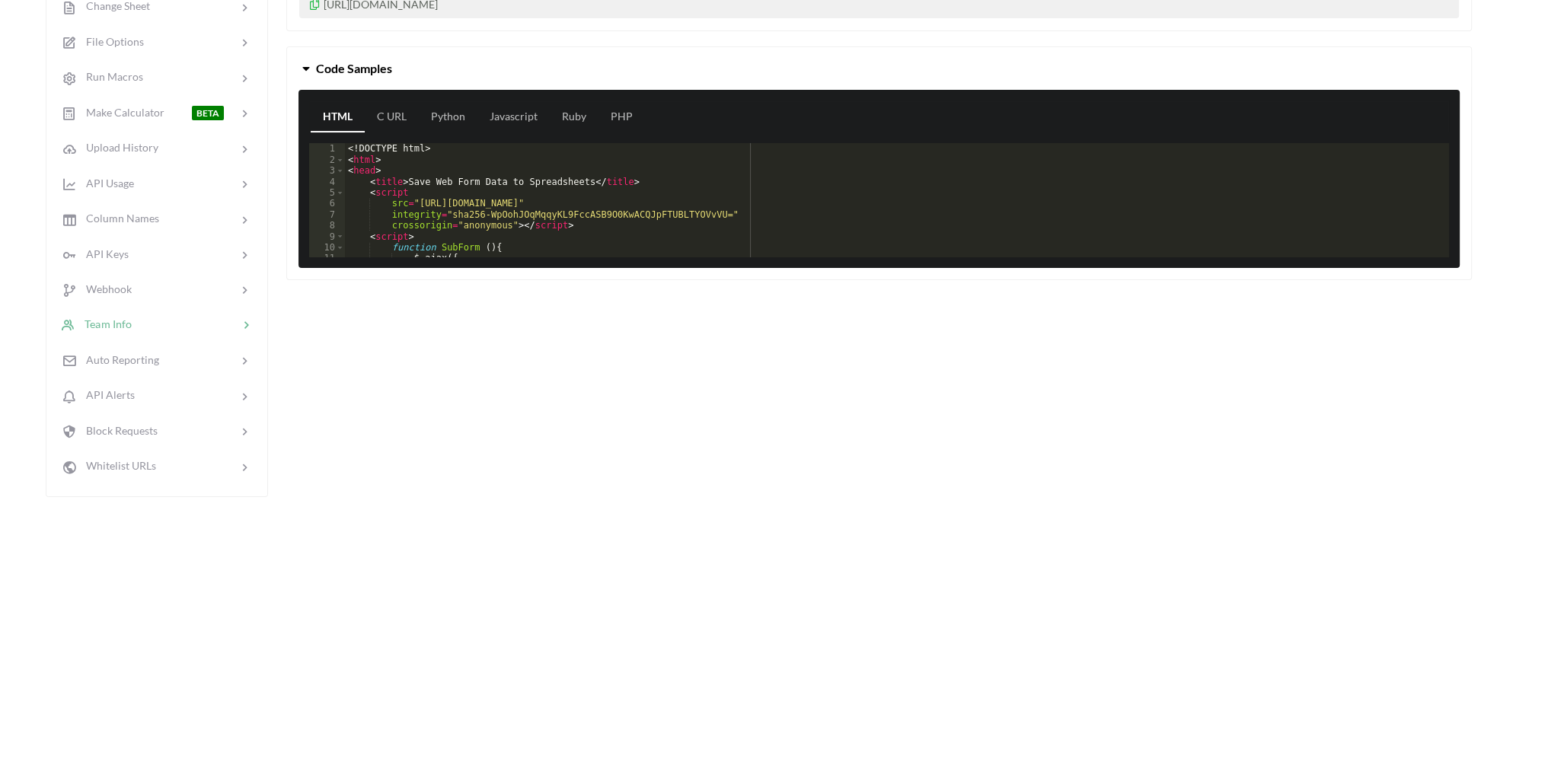
click at [146, 319] on div at bounding box center [185, 324] width 107 height 17
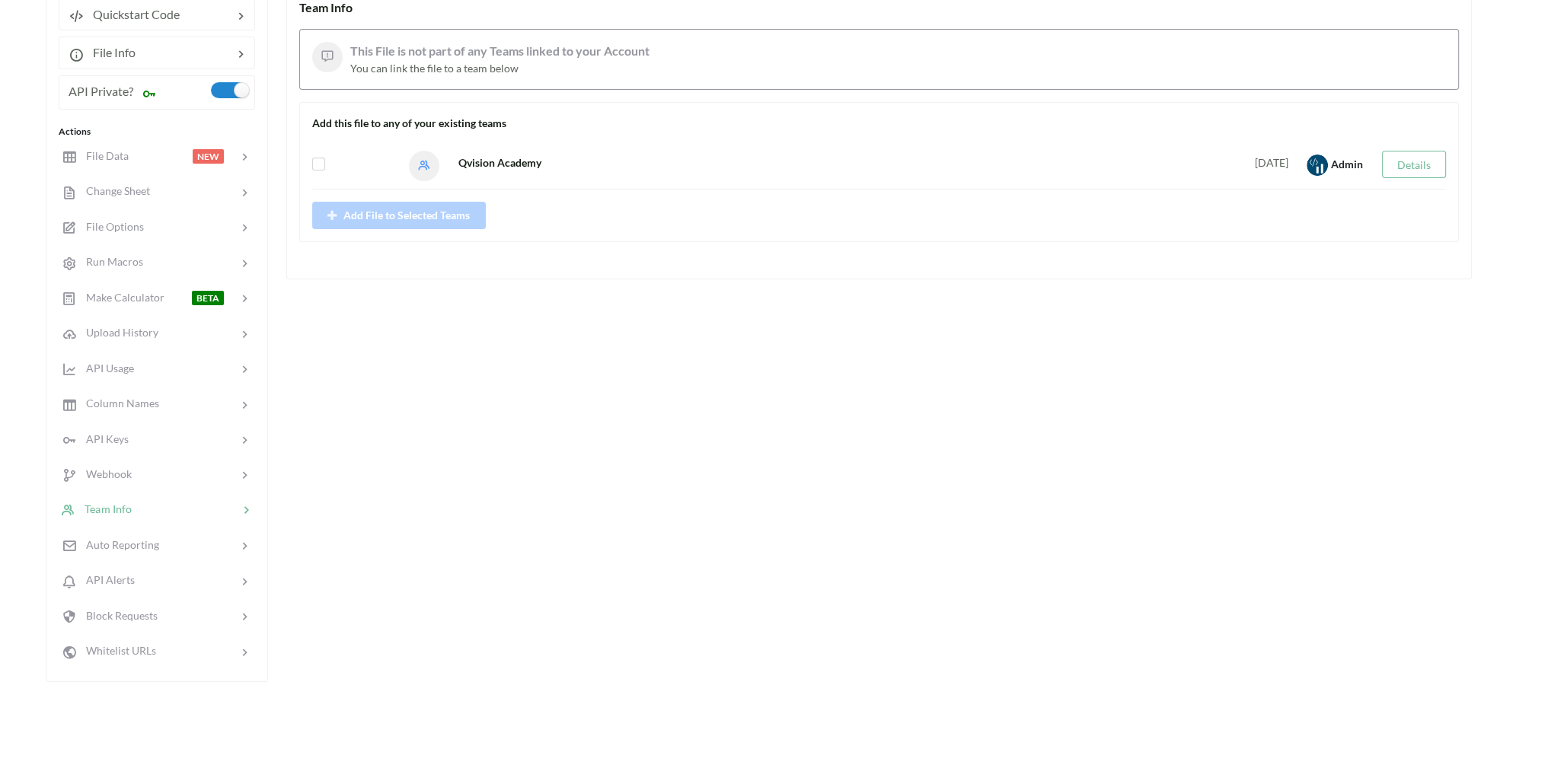
scroll to position [77, 0]
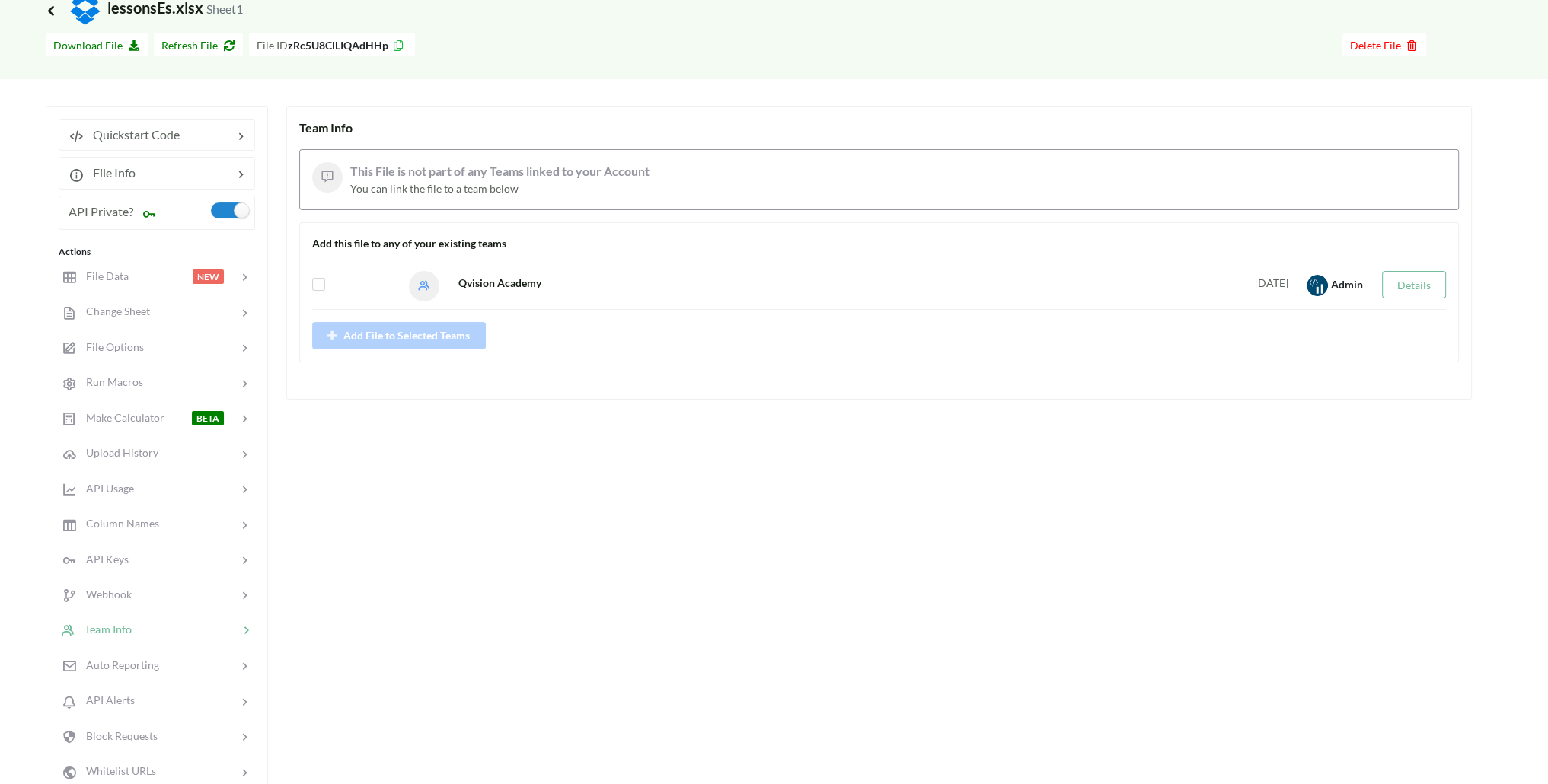
click at [52, 13] on span "Icon Link lessonsEs.xlsx Sheet1" at bounding box center [144, 7] width 197 height 18
click at [52, 12] on icon at bounding box center [50, 10] width 14 height 12
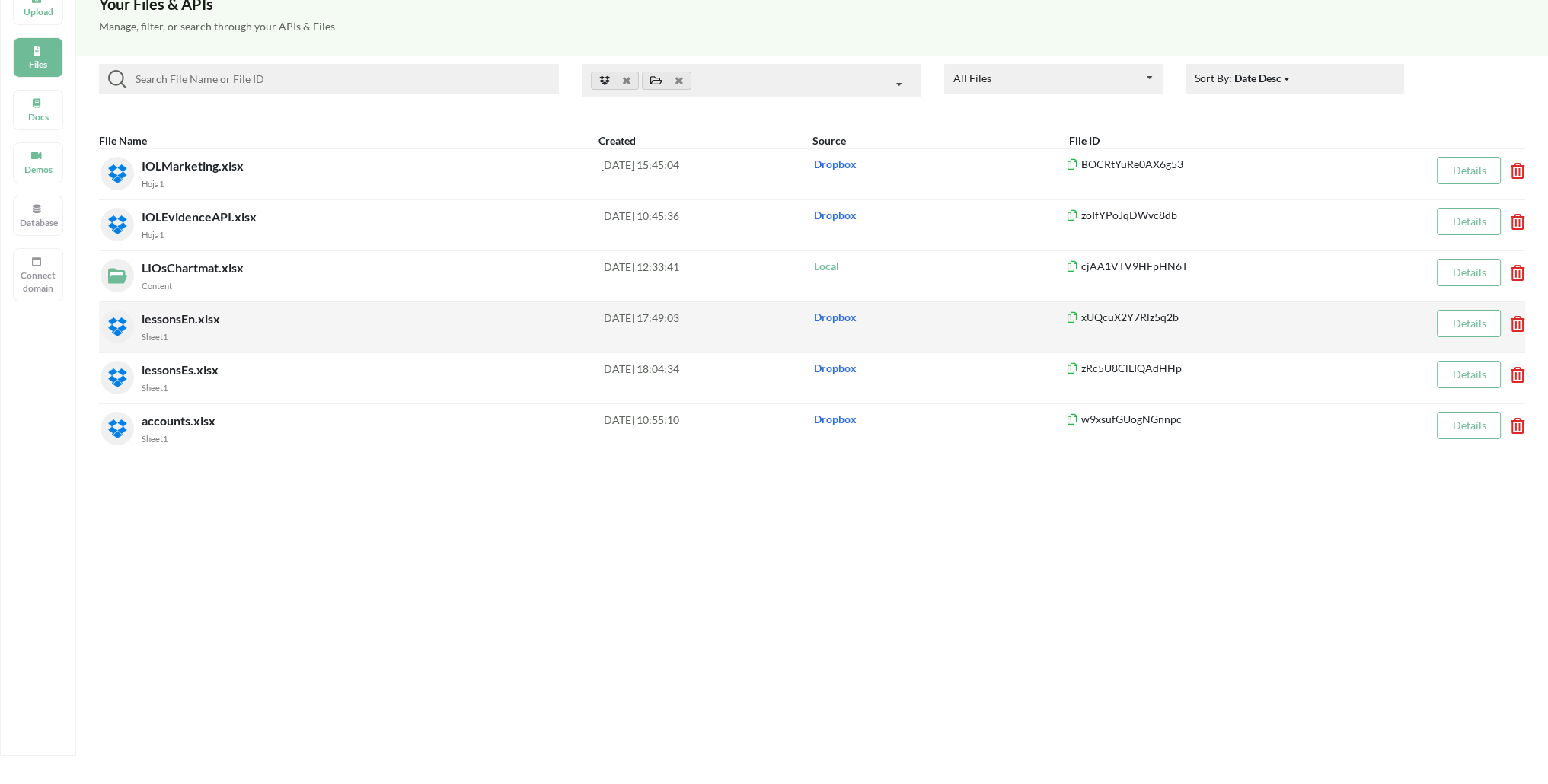
click at [162, 332] on small "Sheet1" at bounding box center [154, 337] width 26 height 10
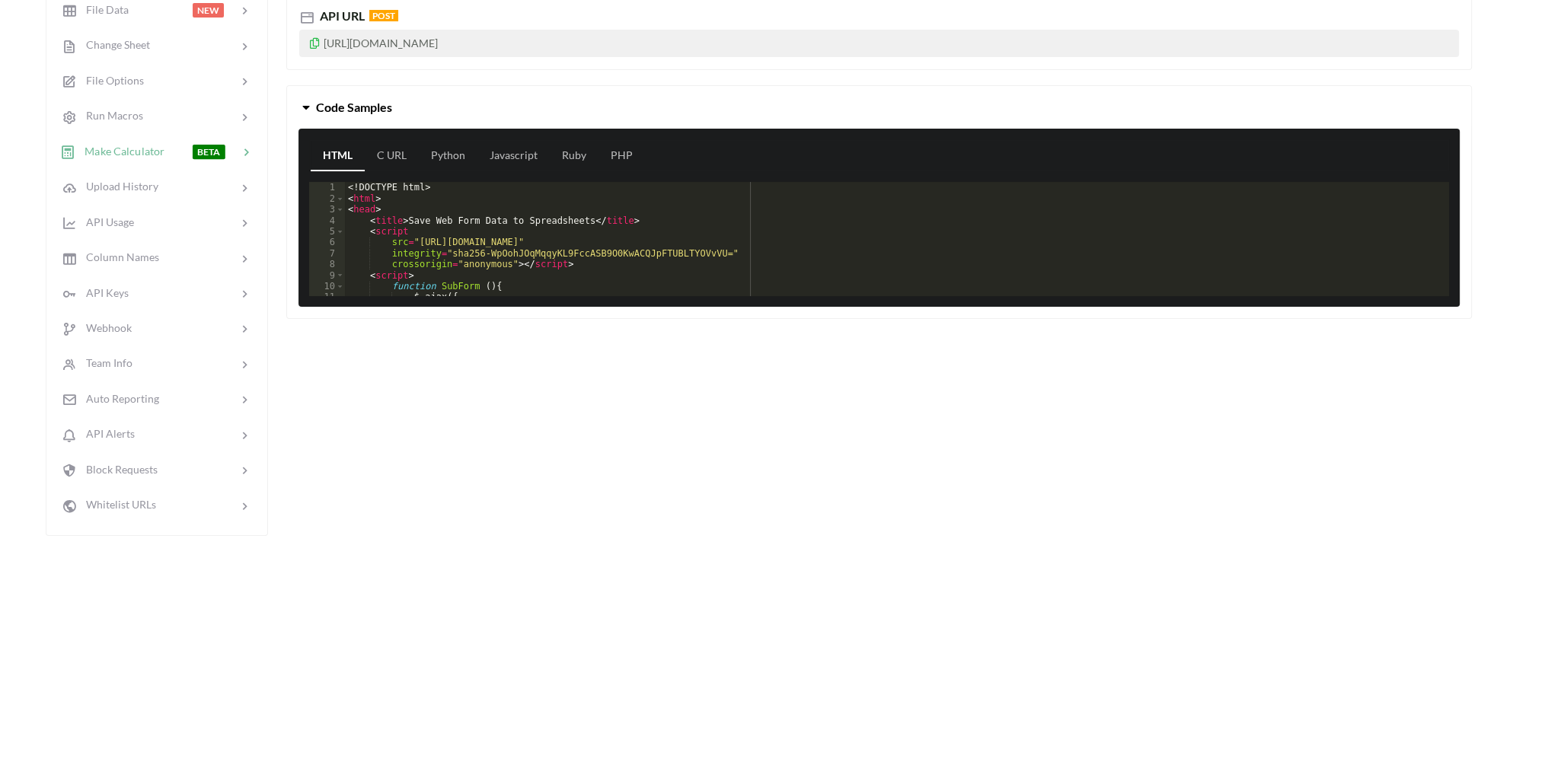
scroll to position [305, 0]
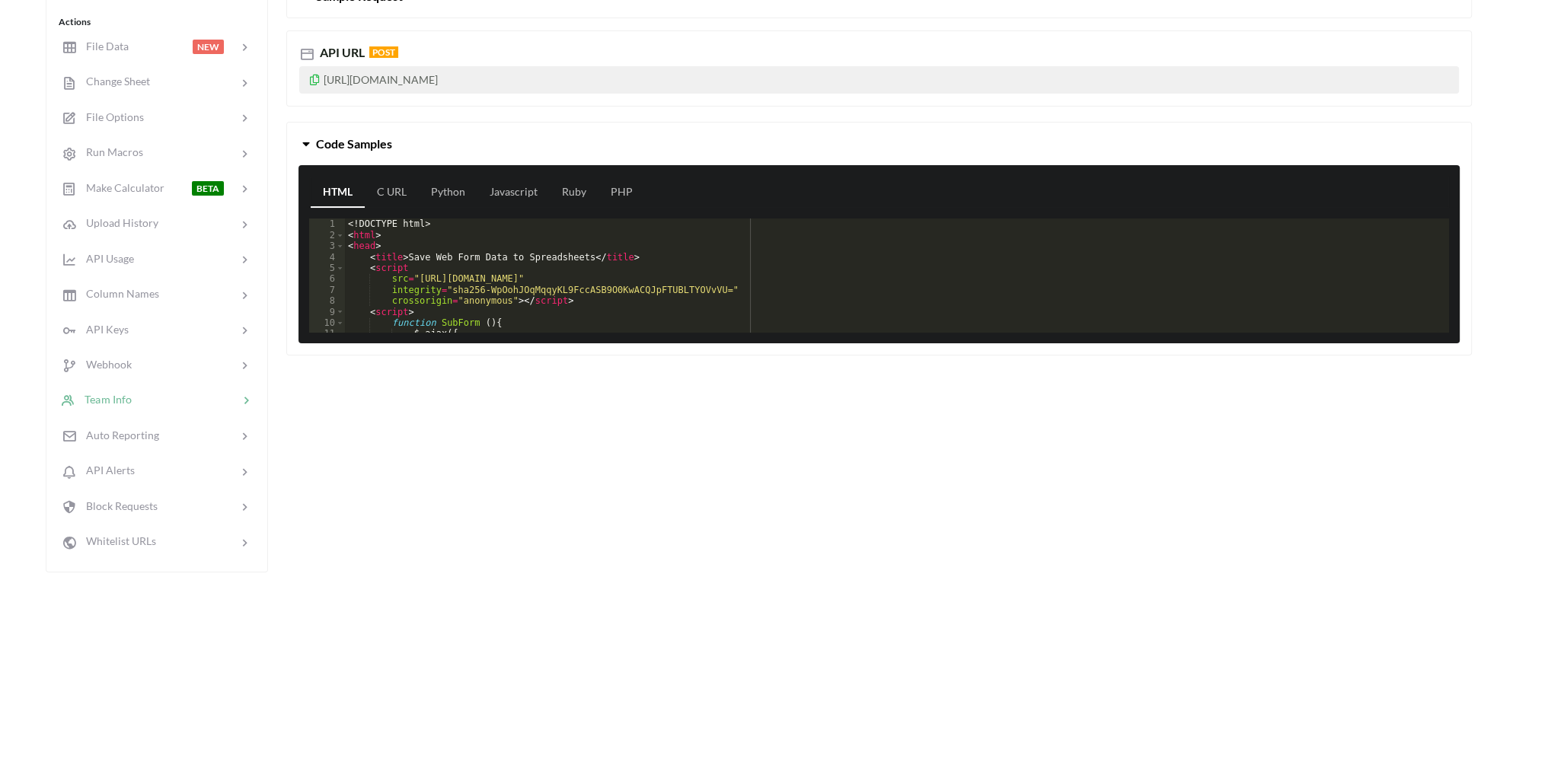
click at [139, 399] on div at bounding box center [185, 399] width 107 height 17
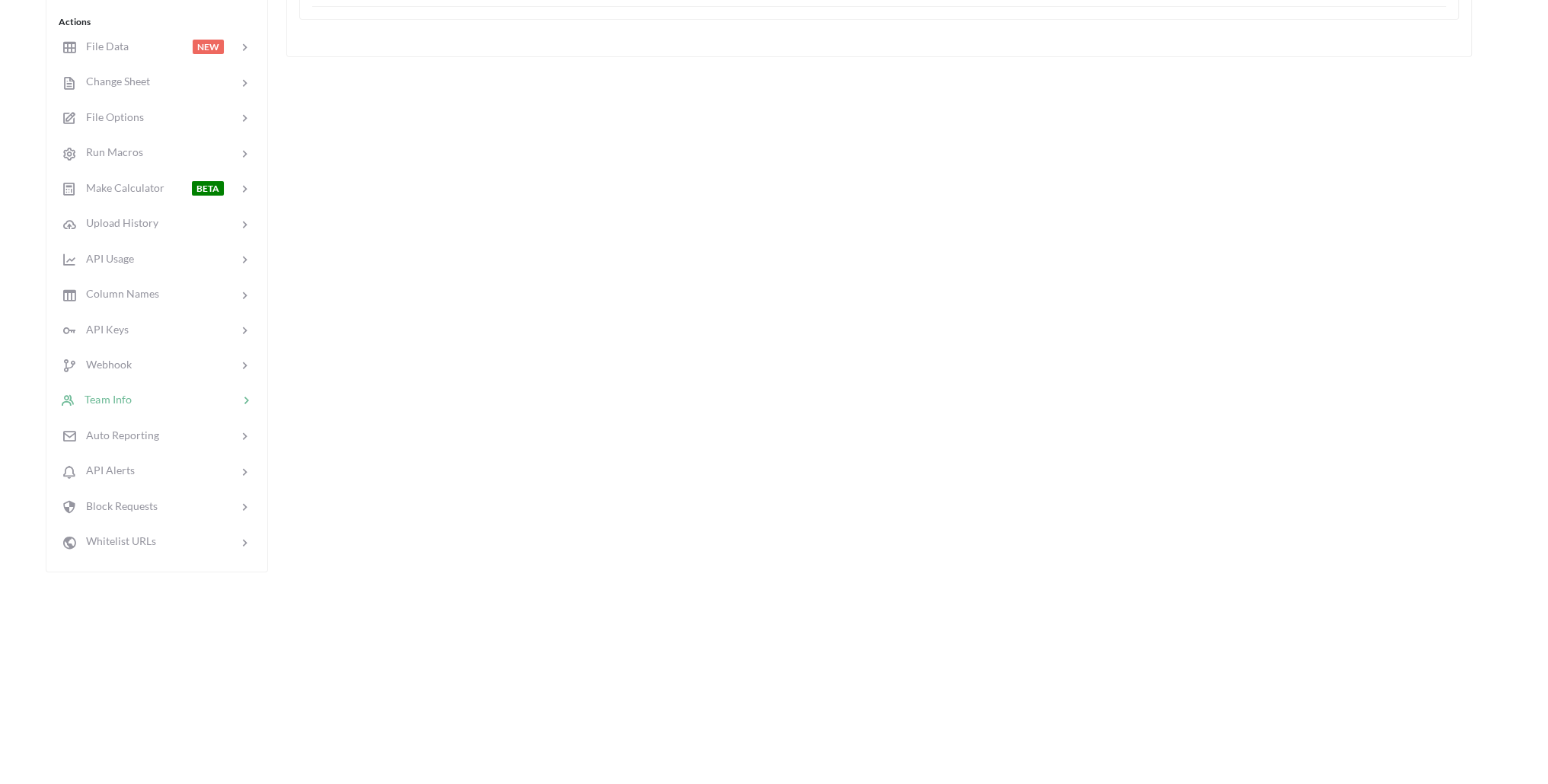
scroll to position [0, 0]
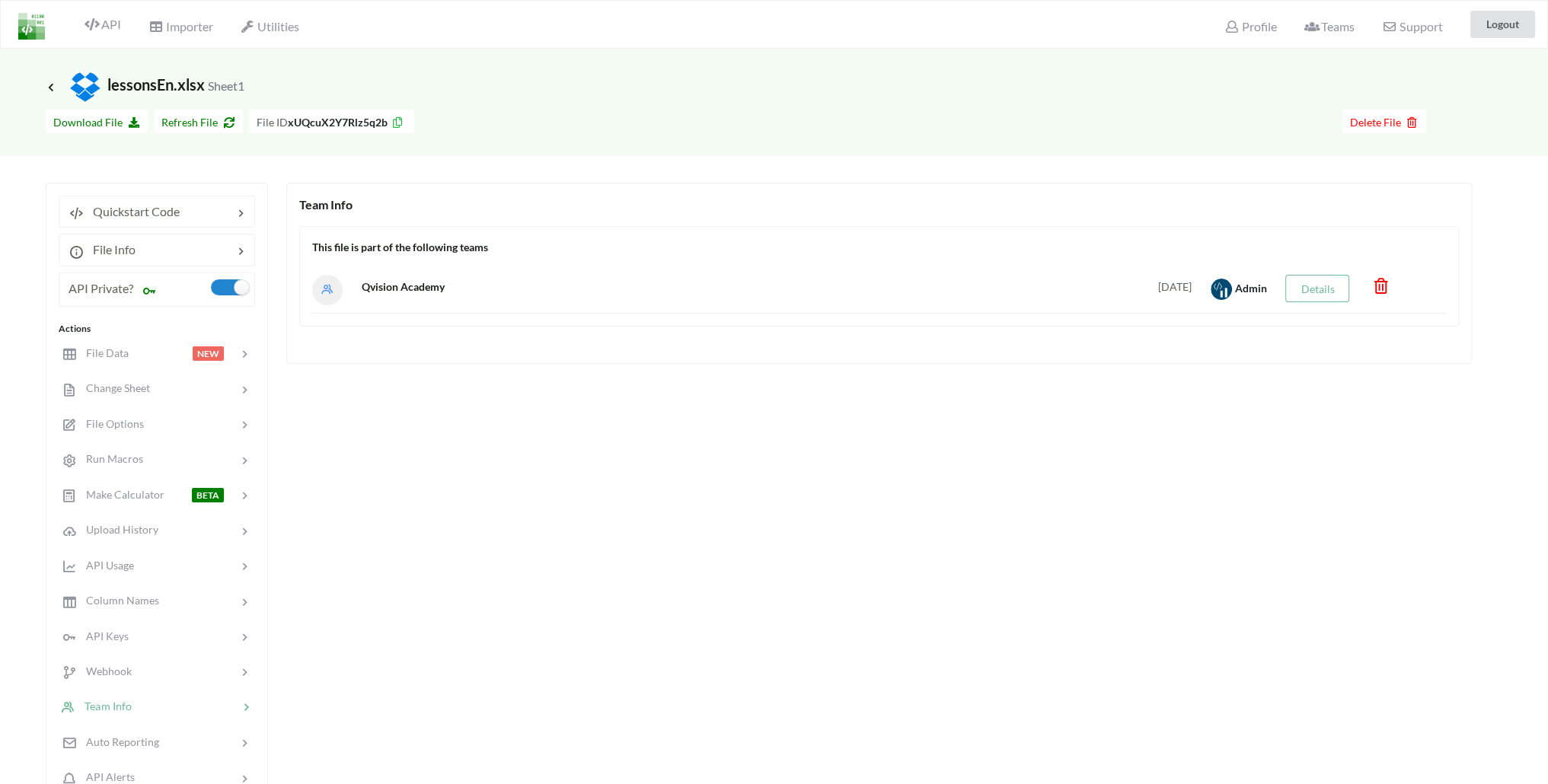
click at [1382, 289] on icon at bounding box center [1382, 282] width 18 height 15
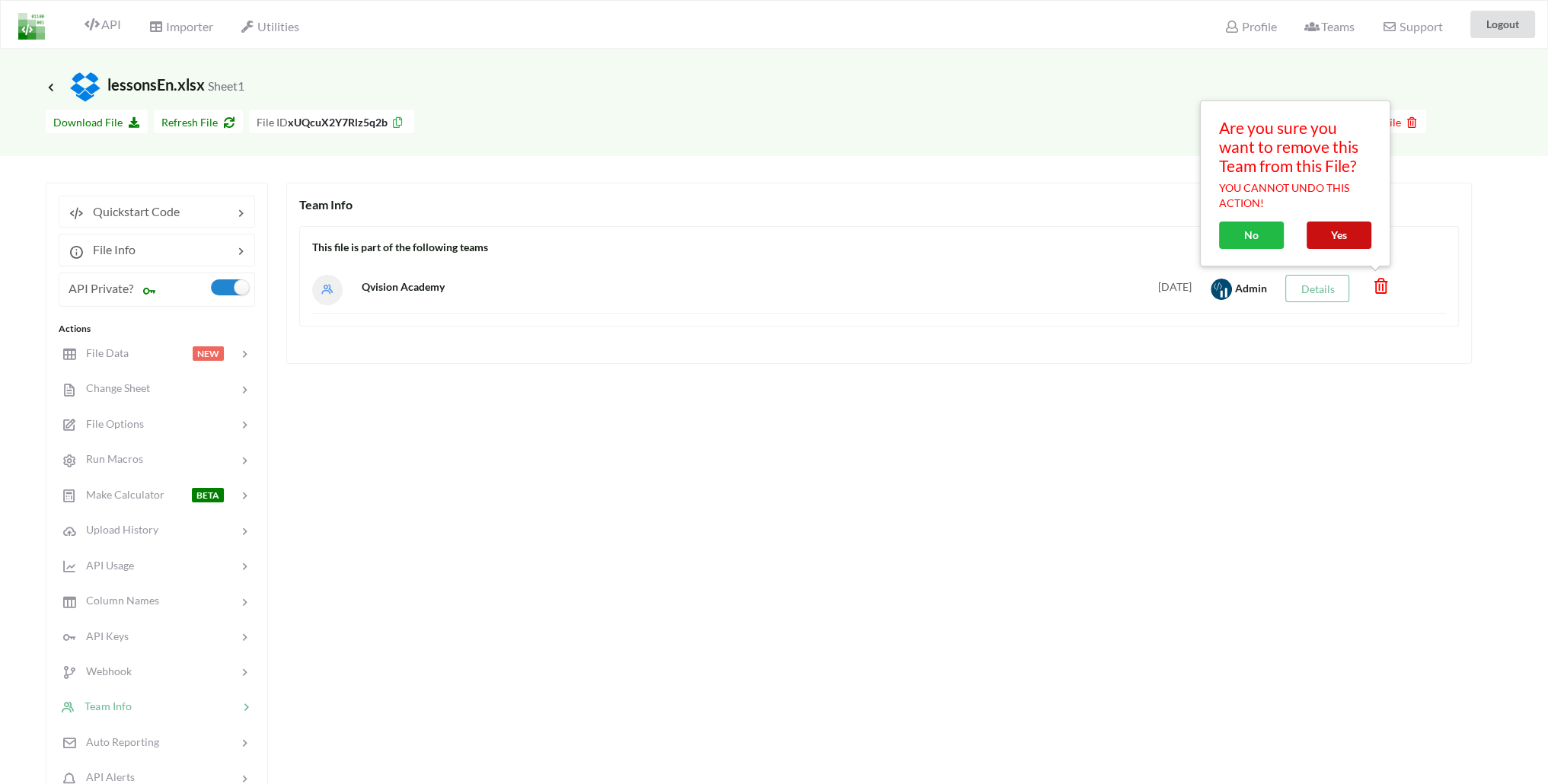
click at [1329, 242] on button "Yes" at bounding box center [1339, 235] width 65 height 27
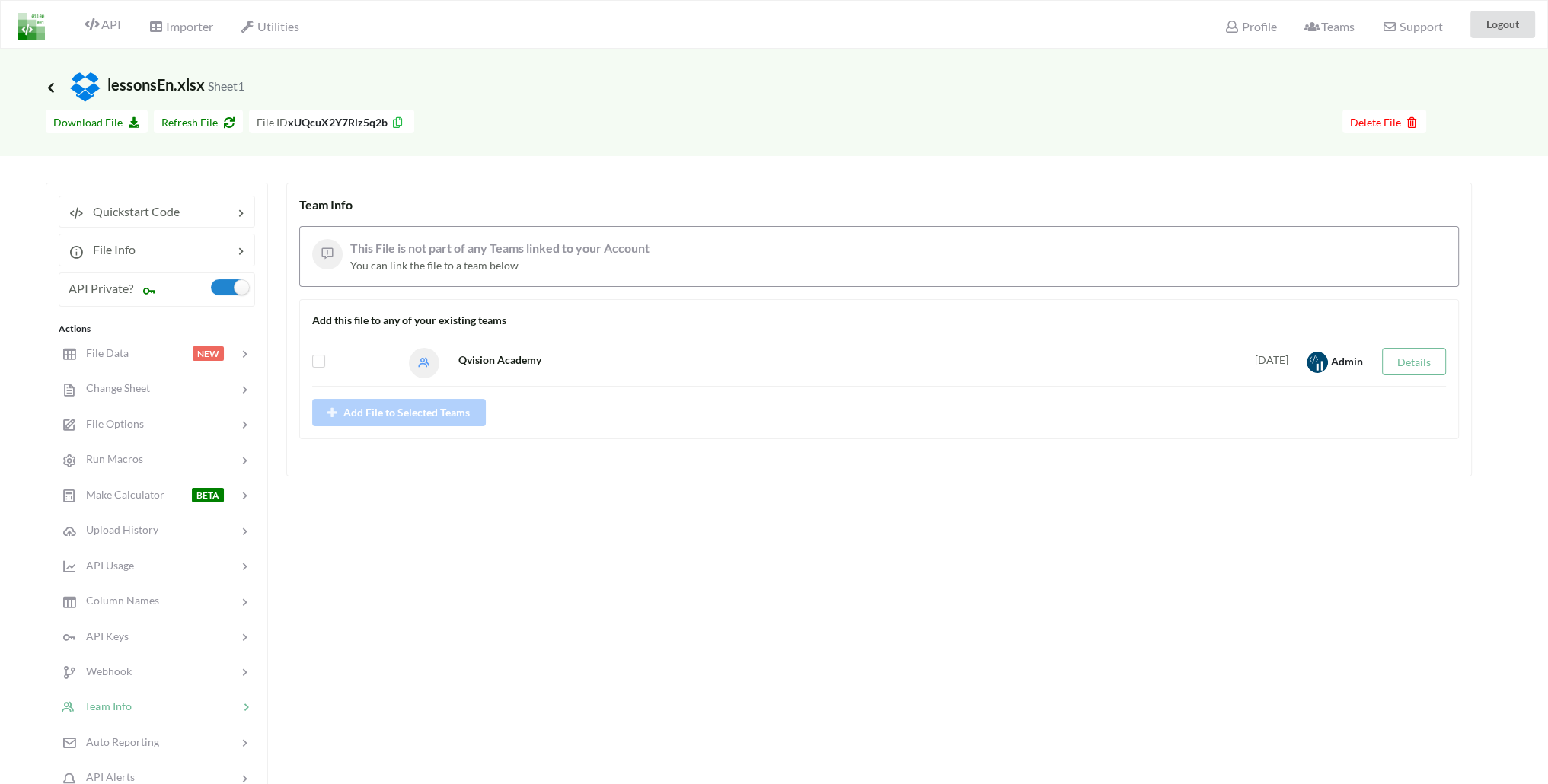
click at [49, 81] on icon at bounding box center [50, 87] width 14 height 12
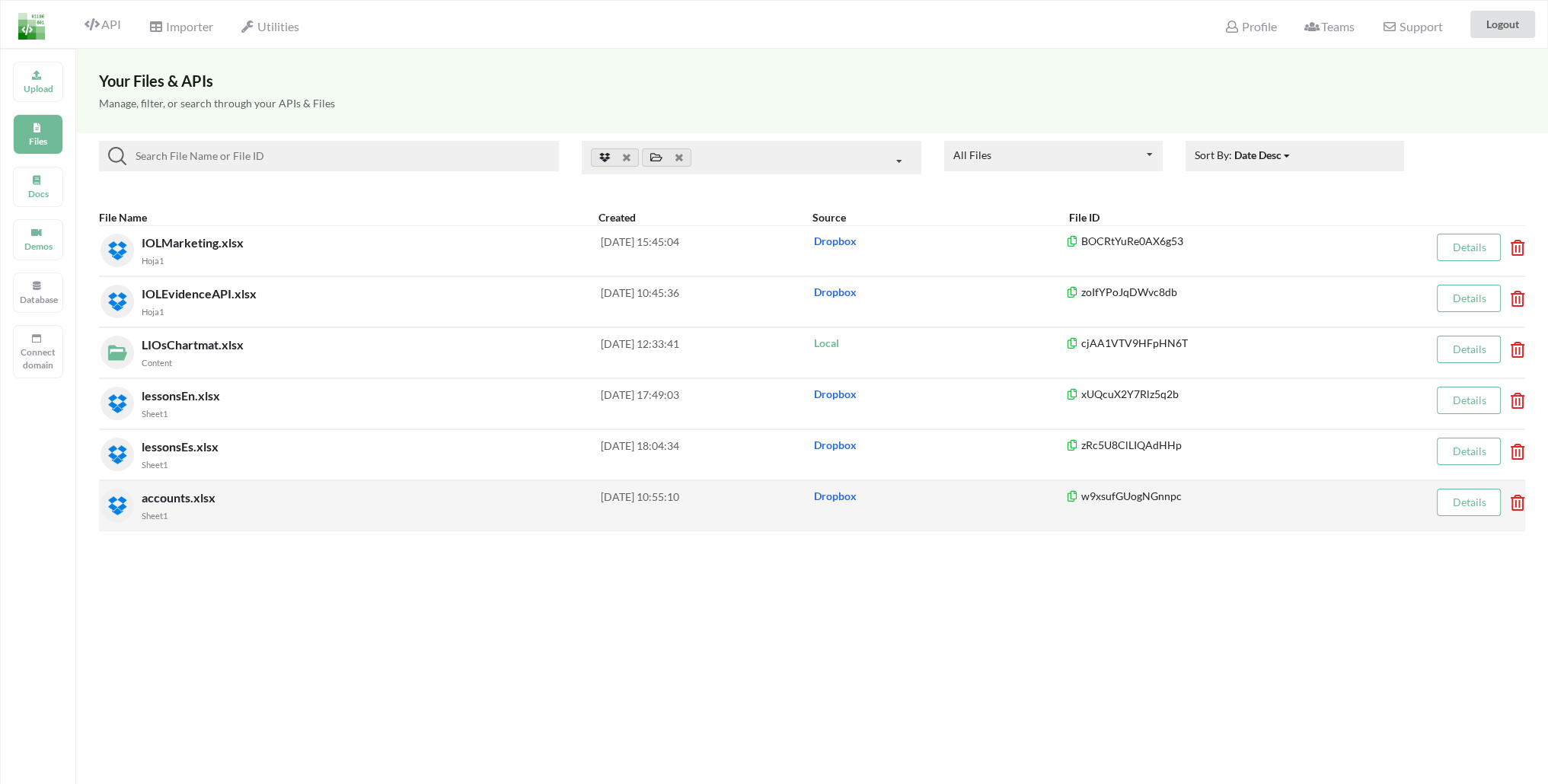
click at [237, 491] on div "accounts.xlsx Sheet1" at bounding box center [371, 505] width 459 height 34
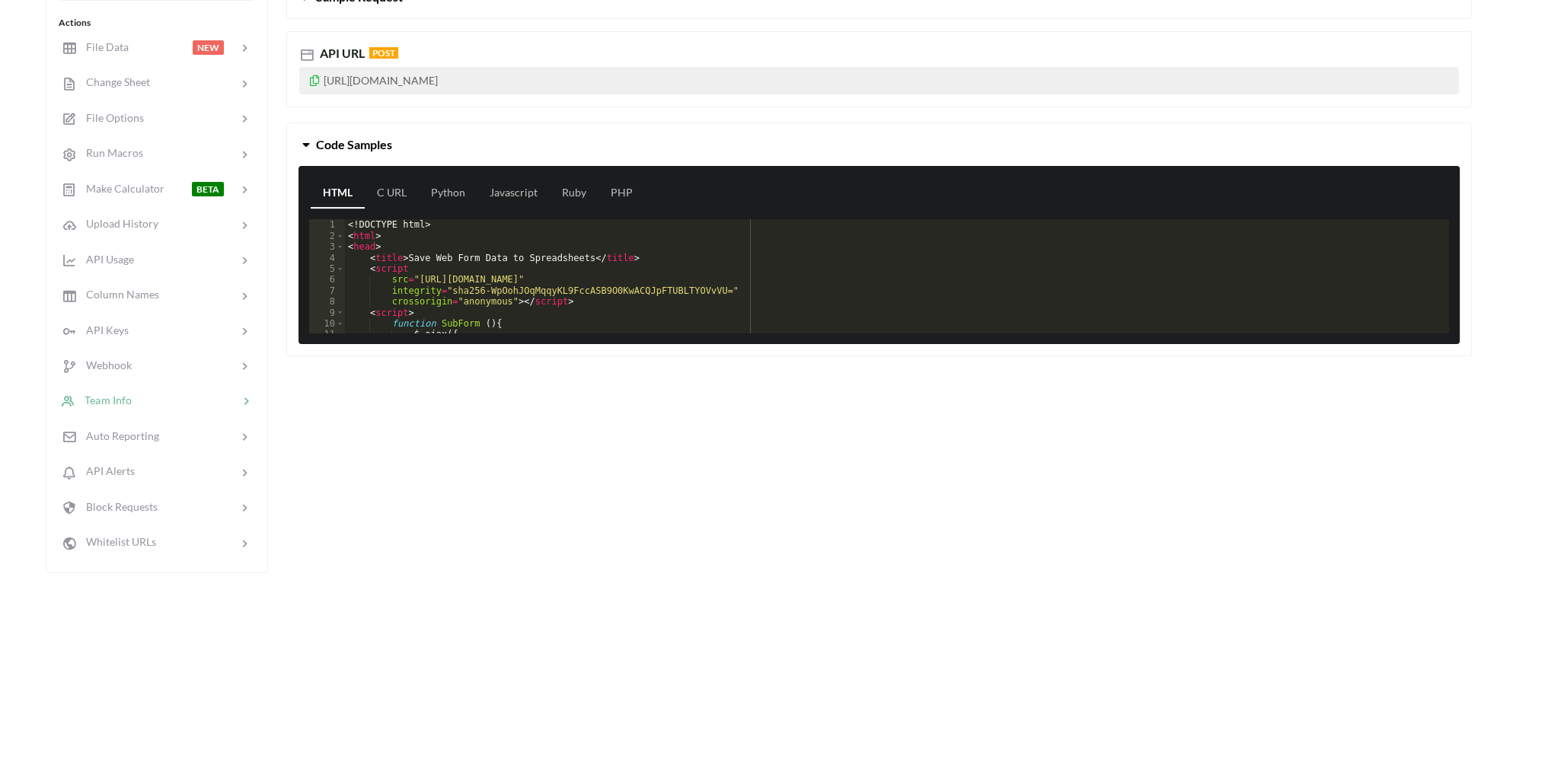
click at [140, 392] on div at bounding box center [185, 400] width 107 height 17
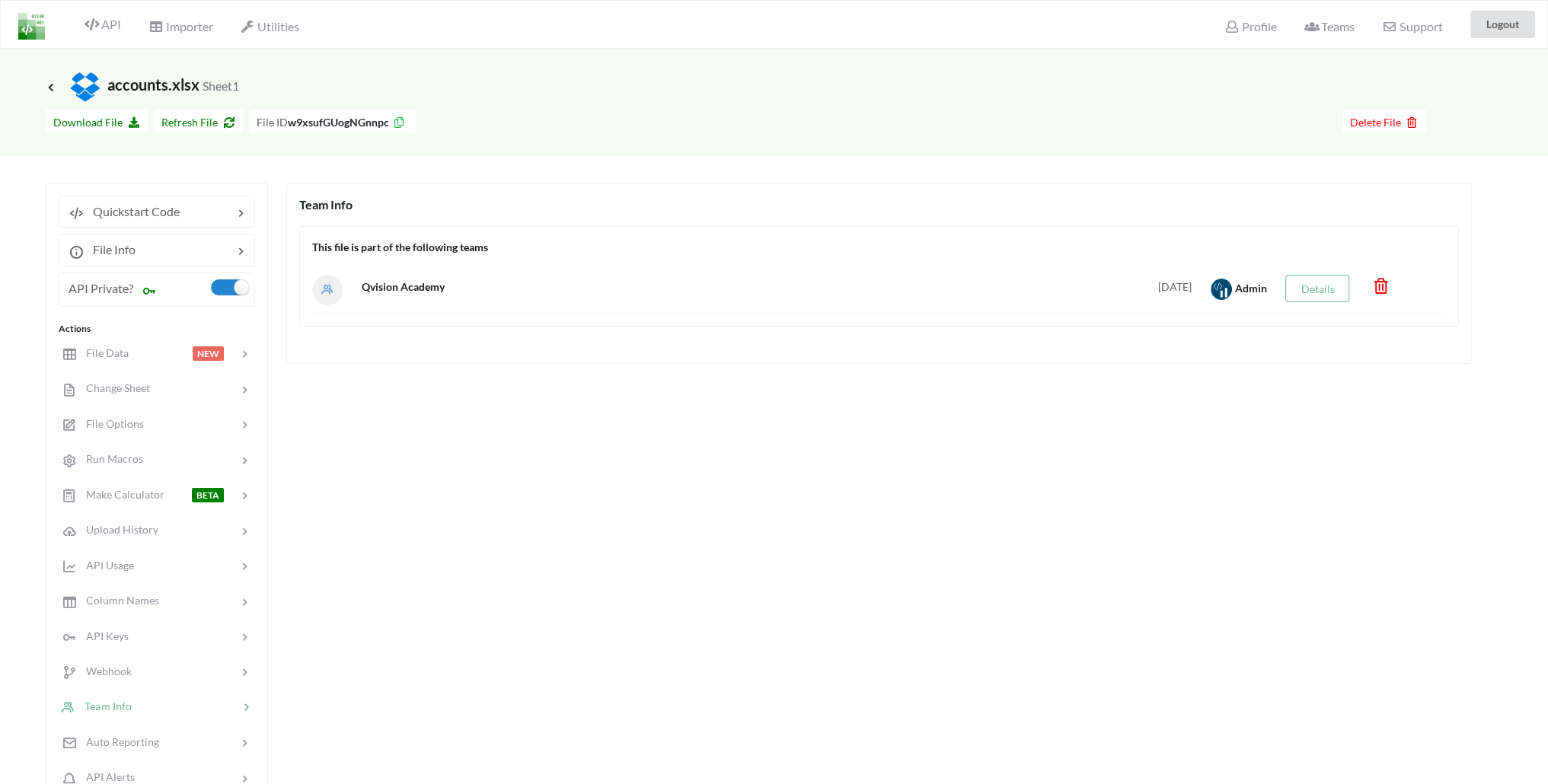
click at [1379, 284] on icon at bounding box center [1382, 282] width 18 height 15
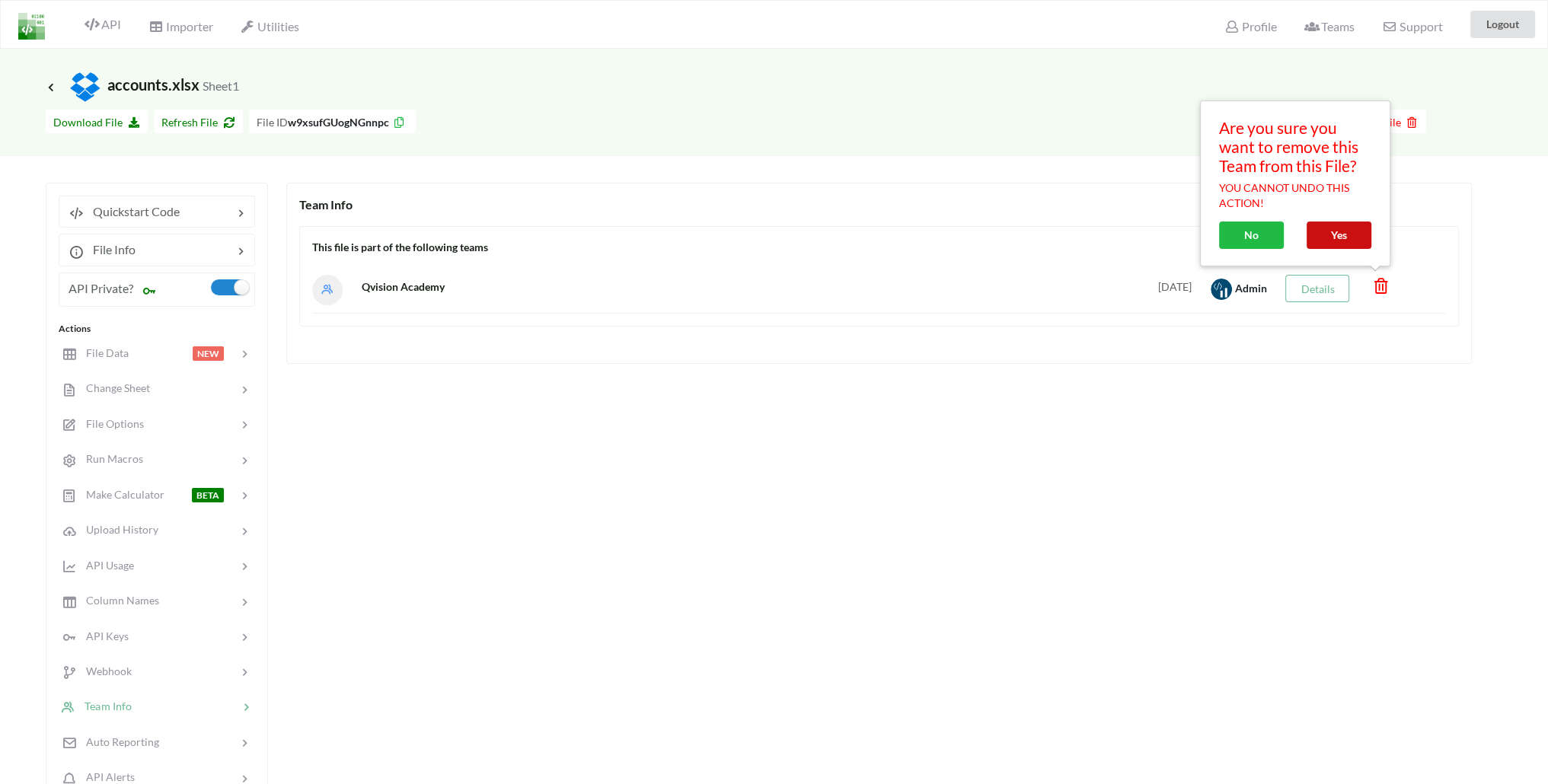
click at [1314, 240] on button "Yes" at bounding box center [1339, 235] width 65 height 27
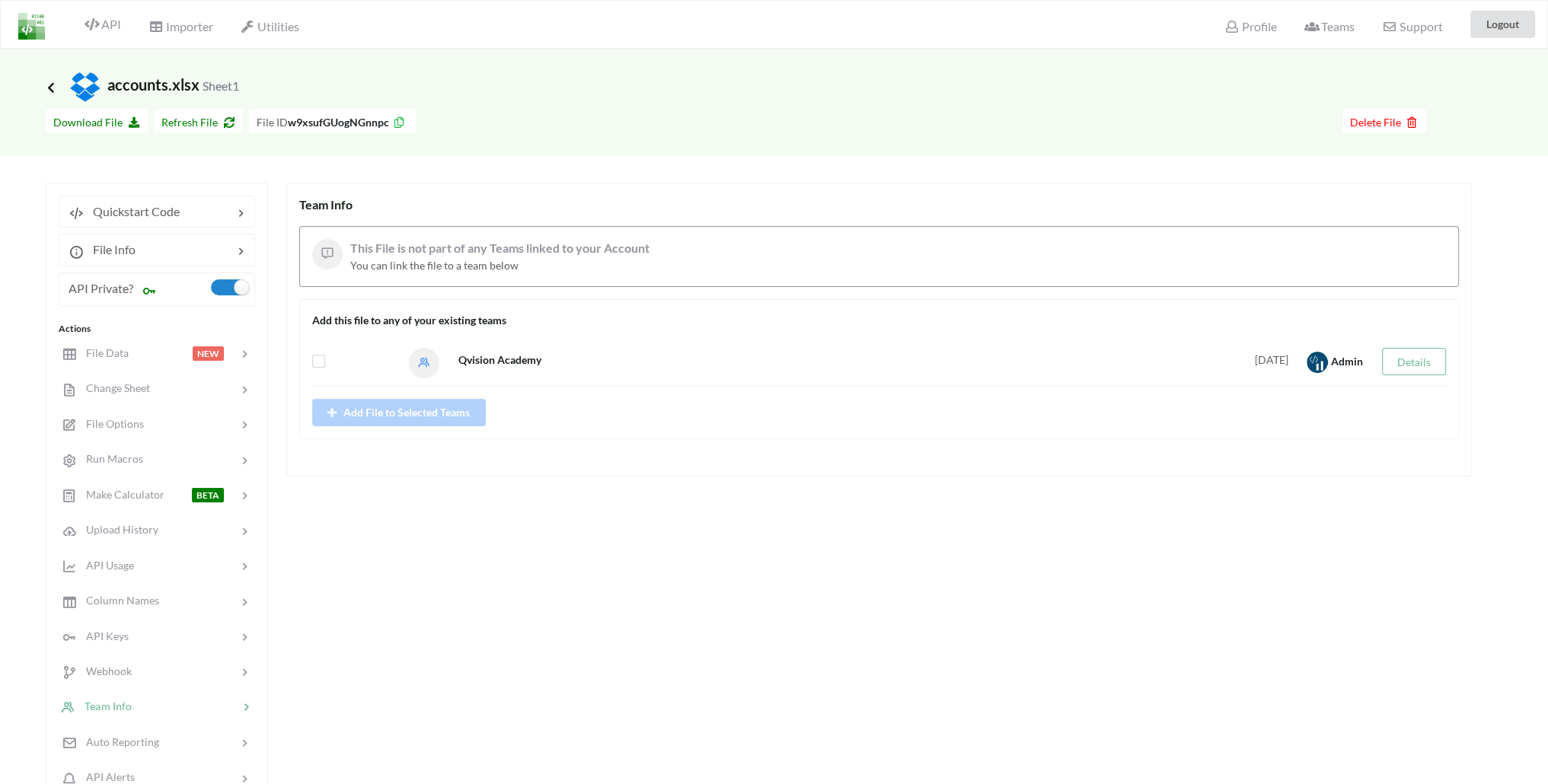
click at [53, 82] on icon at bounding box center [50, 87] width 14 height 12
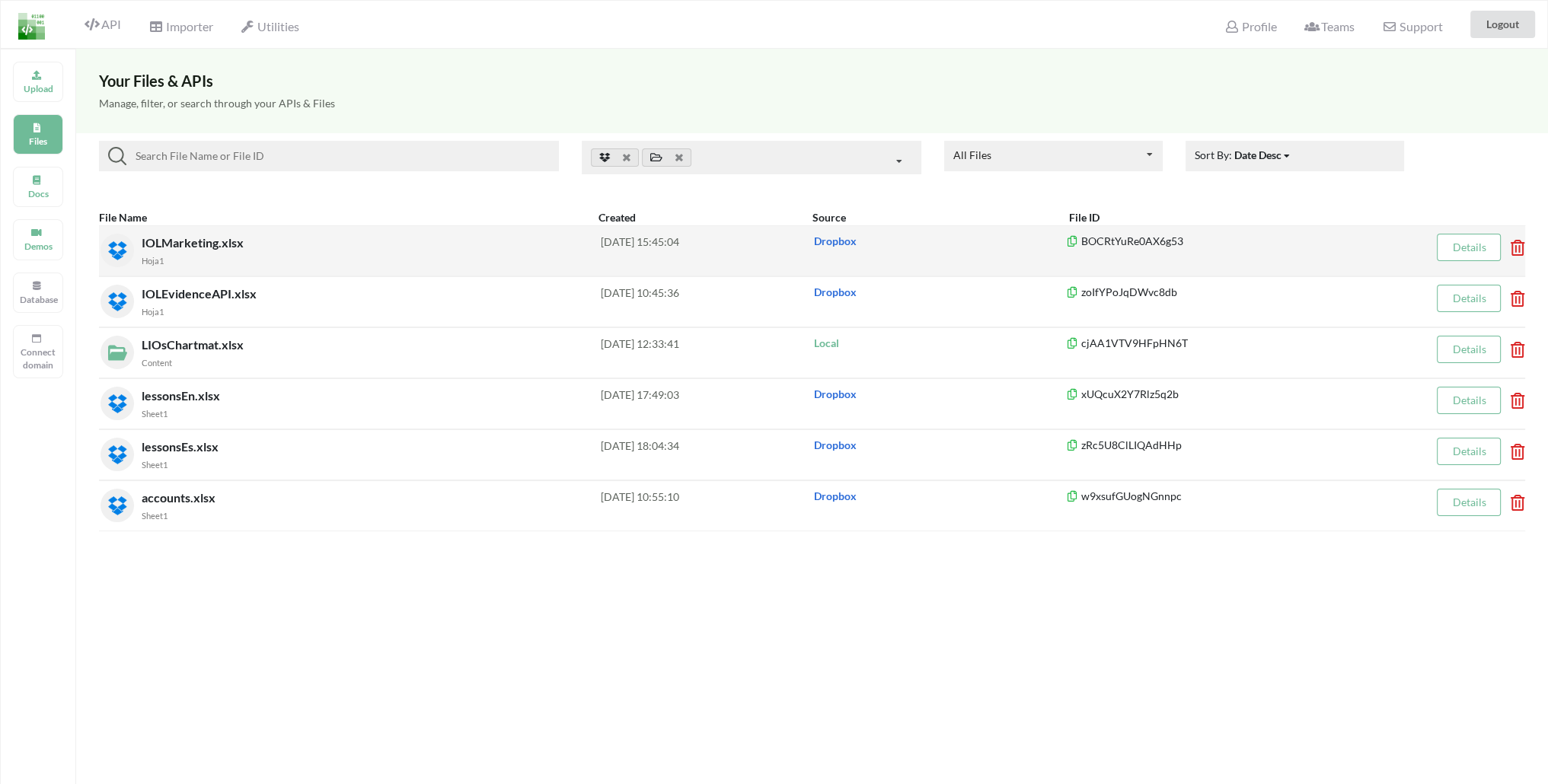
click at [143, 248] on span "IOLMarketing.xlsx" at bounding box center [194, 241] width 105 height 14
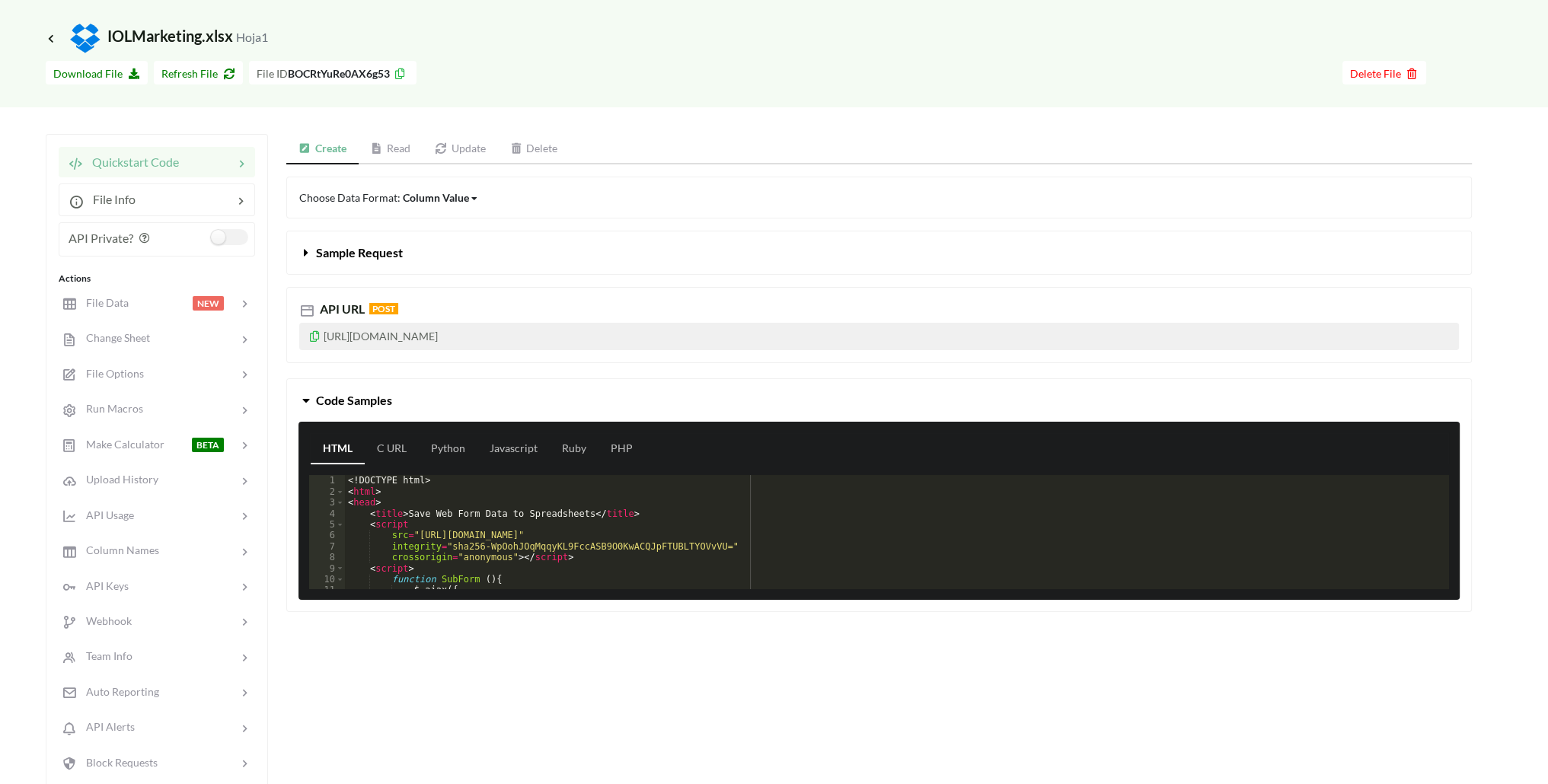
scroll to position [76, 0]
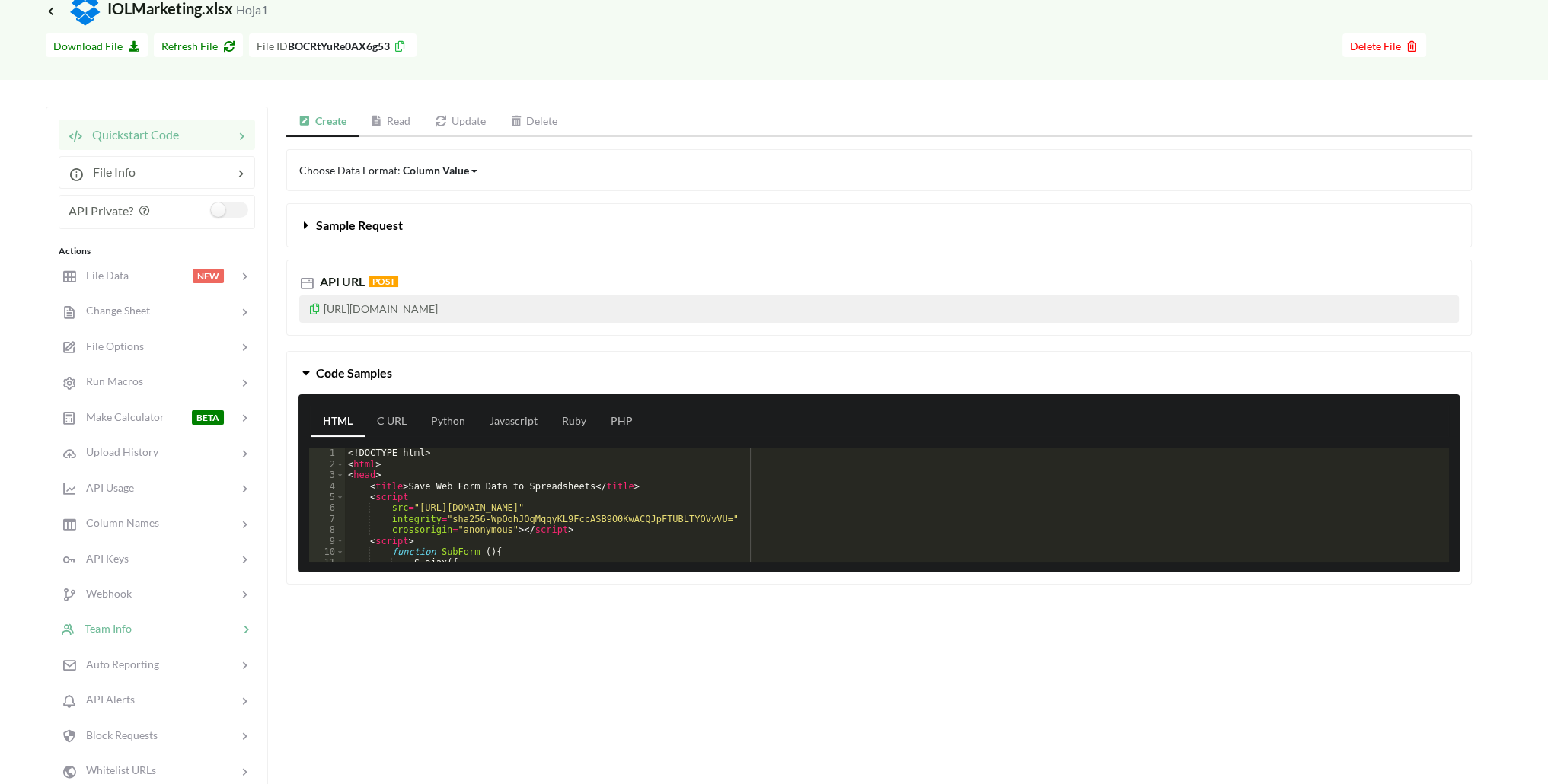
click at [146, 620] on div at bounding box center [185, 629] width 107 height 17
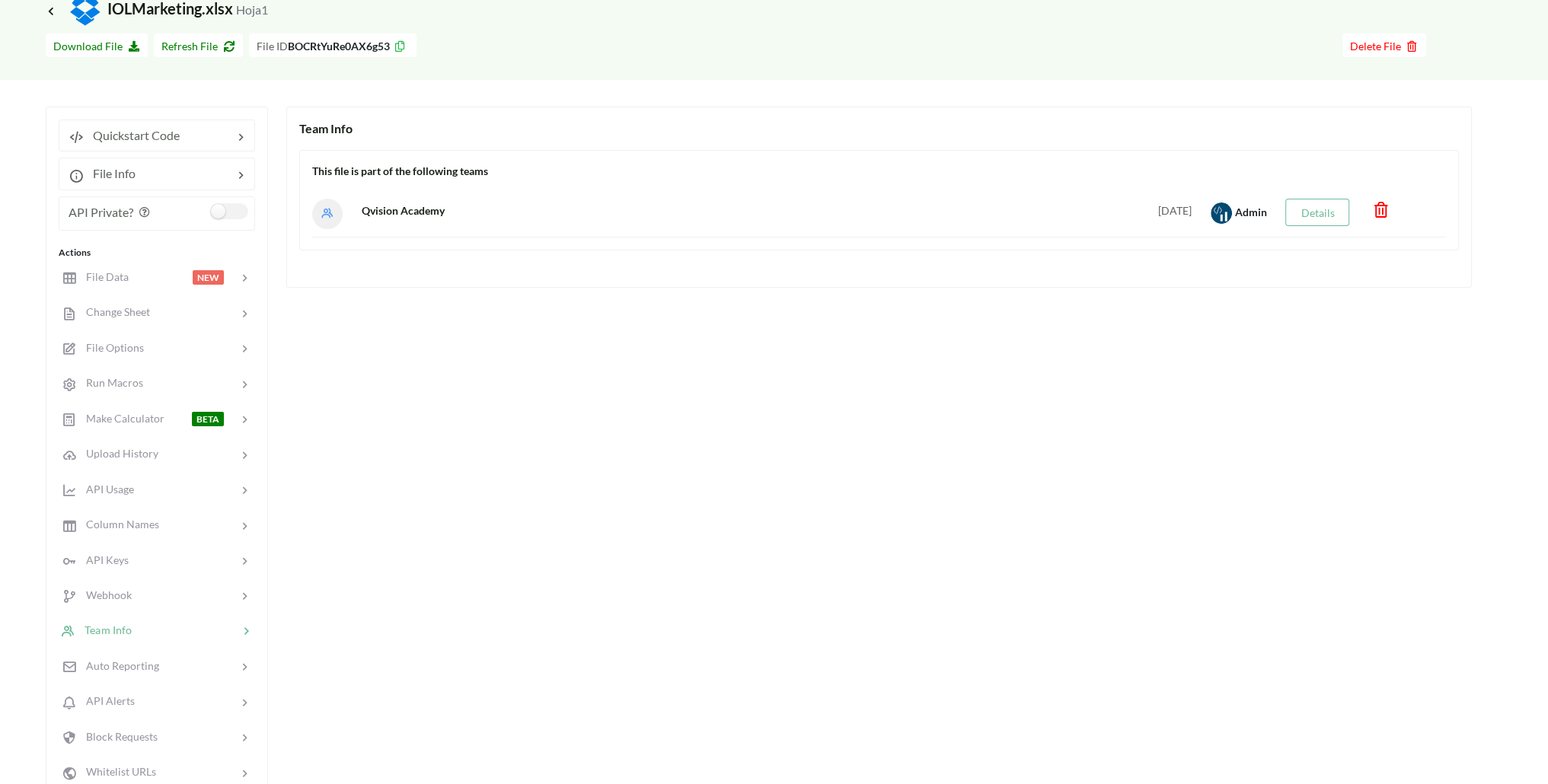
click at [1392, 215] on div at bounding box center [1409, 213] width 97 height 31
click at [1389, 212] on icon at bounding box center [1382, 206] width 18 height 15
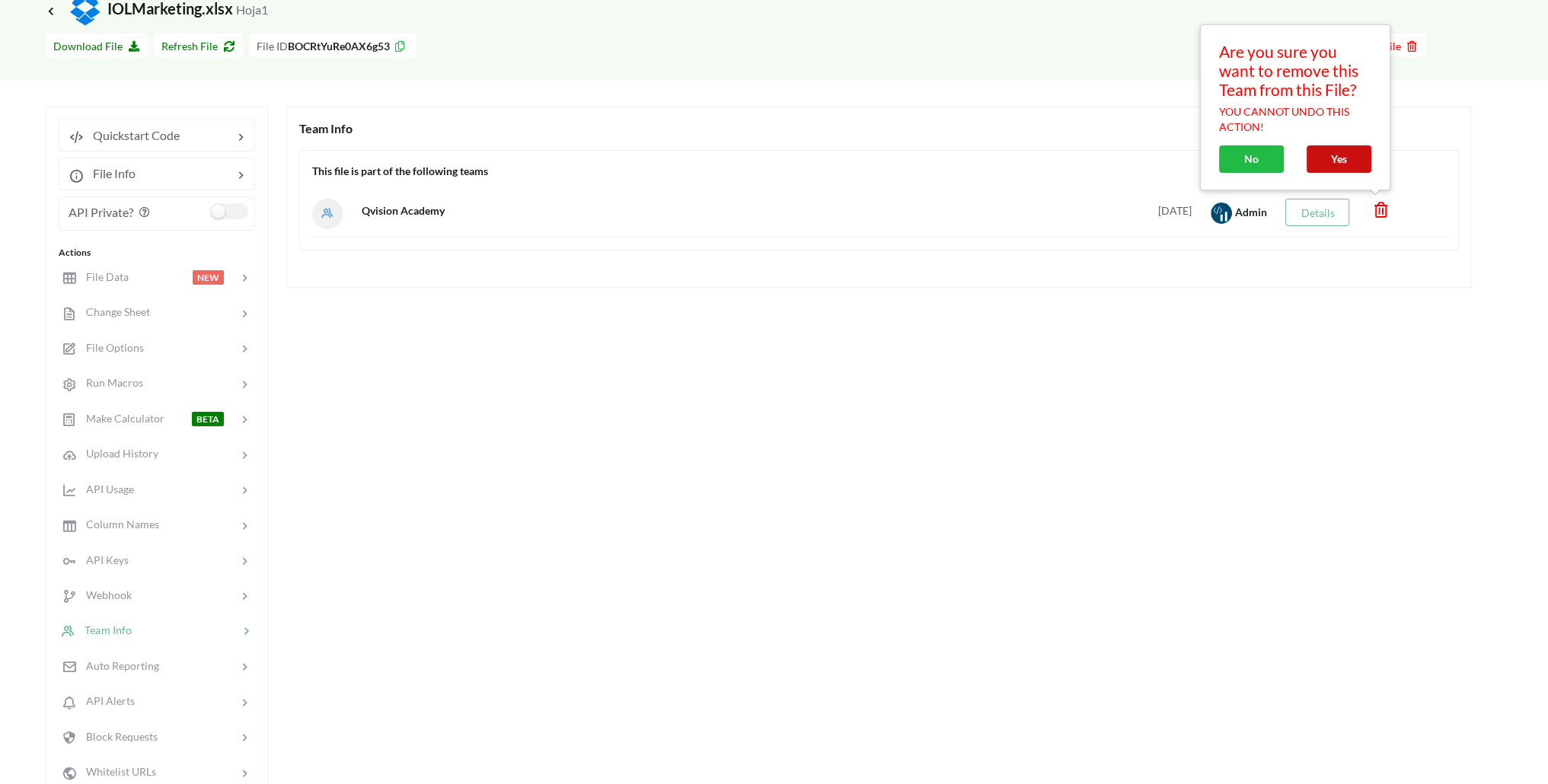
click at [1327, 164] on button "Yes" at bounding box center [1339, 159] width 65 height 27
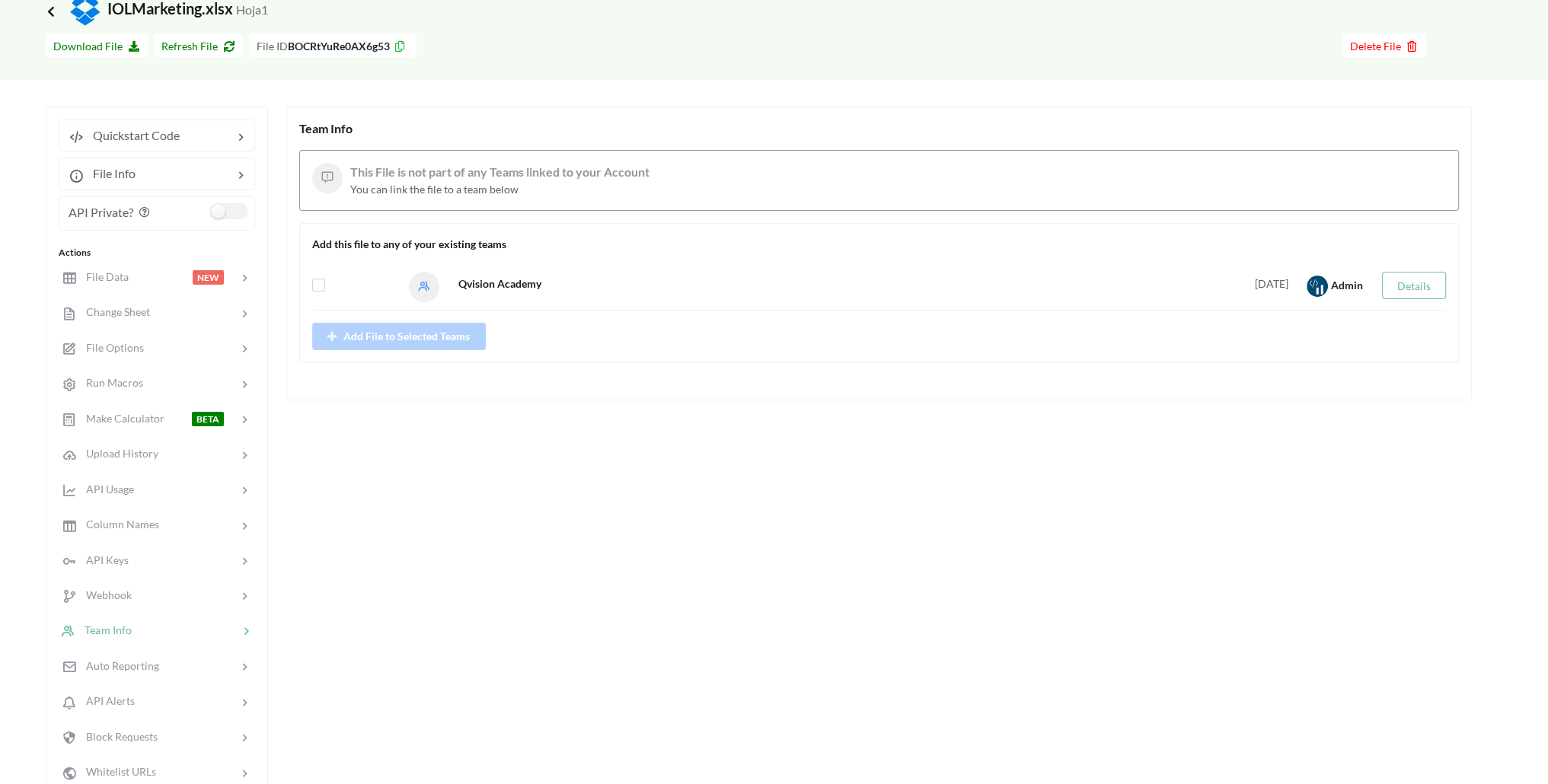
click at [51, 8] on icon at bounding box center [50, 11] width 14 height 12
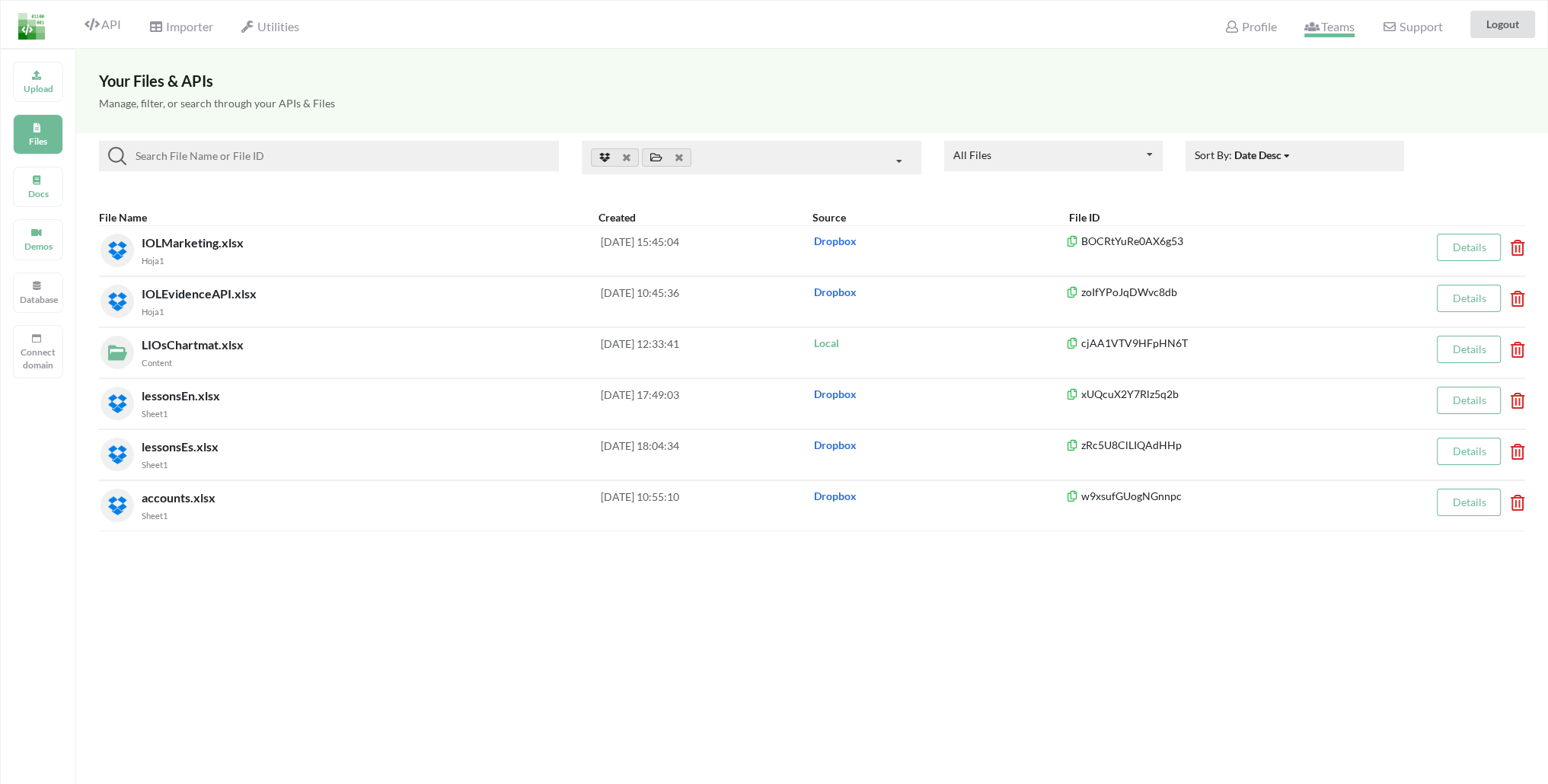
click at [1325, 28] on span "Teams" at bounding box center [1330, 28] width 50 height 18
